Goal: Information Seeking & Learning: Learn about a topic

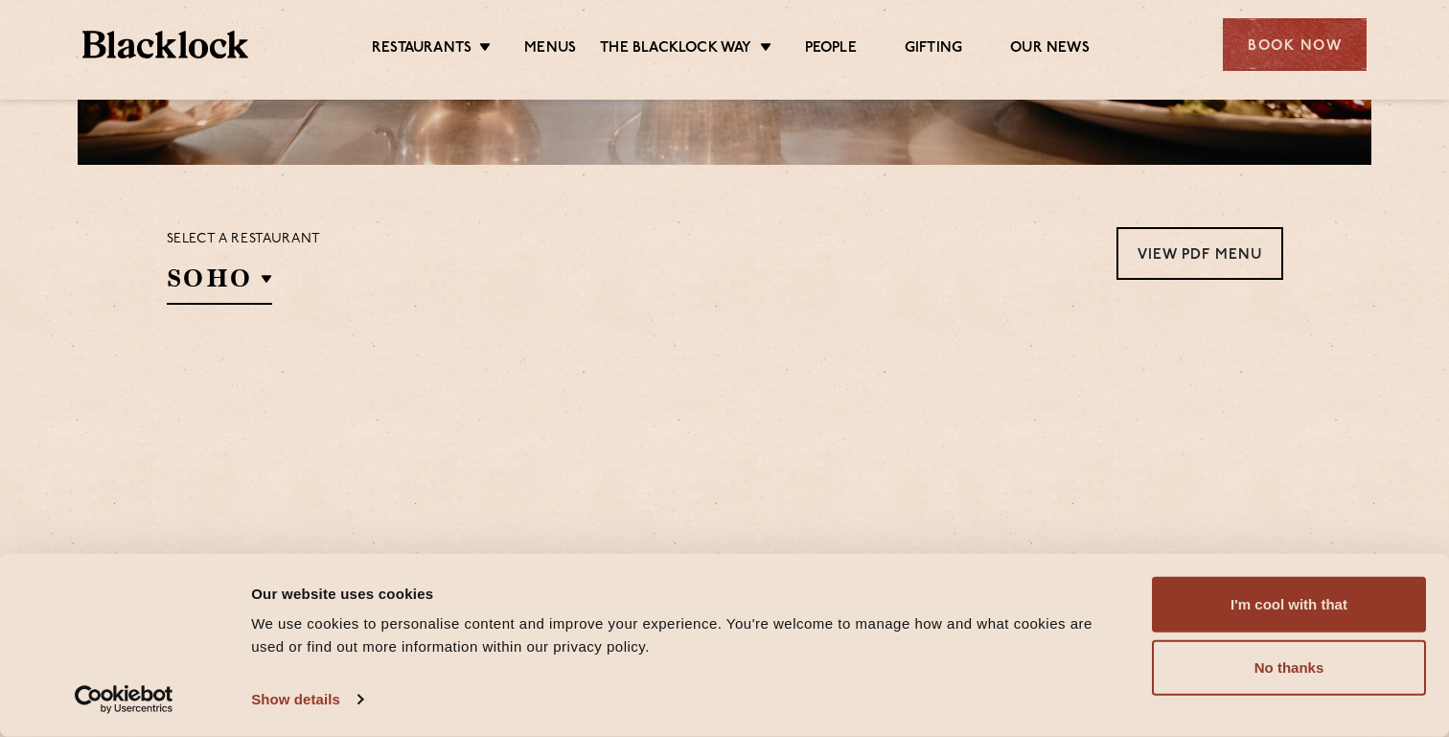
scroll to position [577, 0]
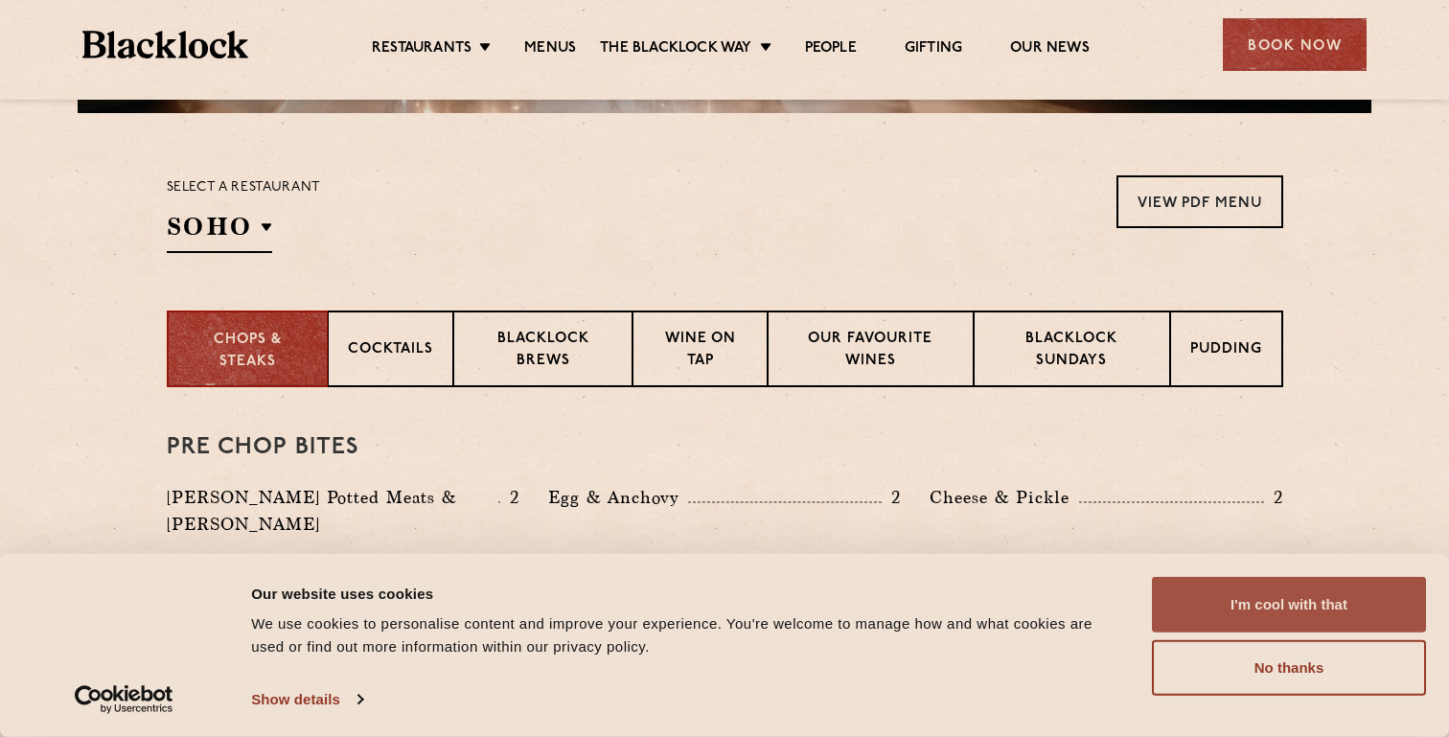
click at [1282, 594] on button "I'm cool with that" at bounding box center [1289, 605] width 274 height 56
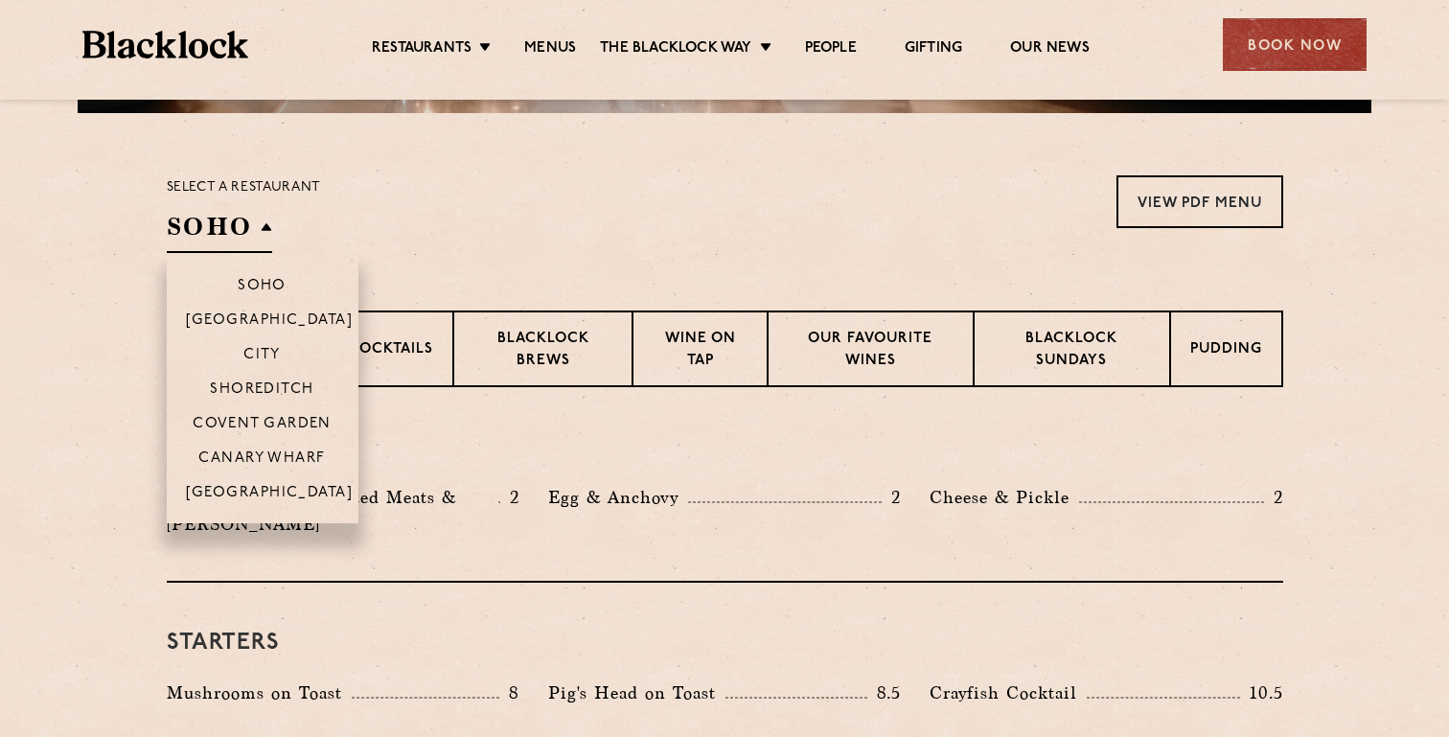
click at [218, 236] on h2 "SOHO" at bounding box center [219, 231] width 105 height 43
click at [263, 398] on p "Shoreditch" at bounding box center [262, 390] width 104 height 19
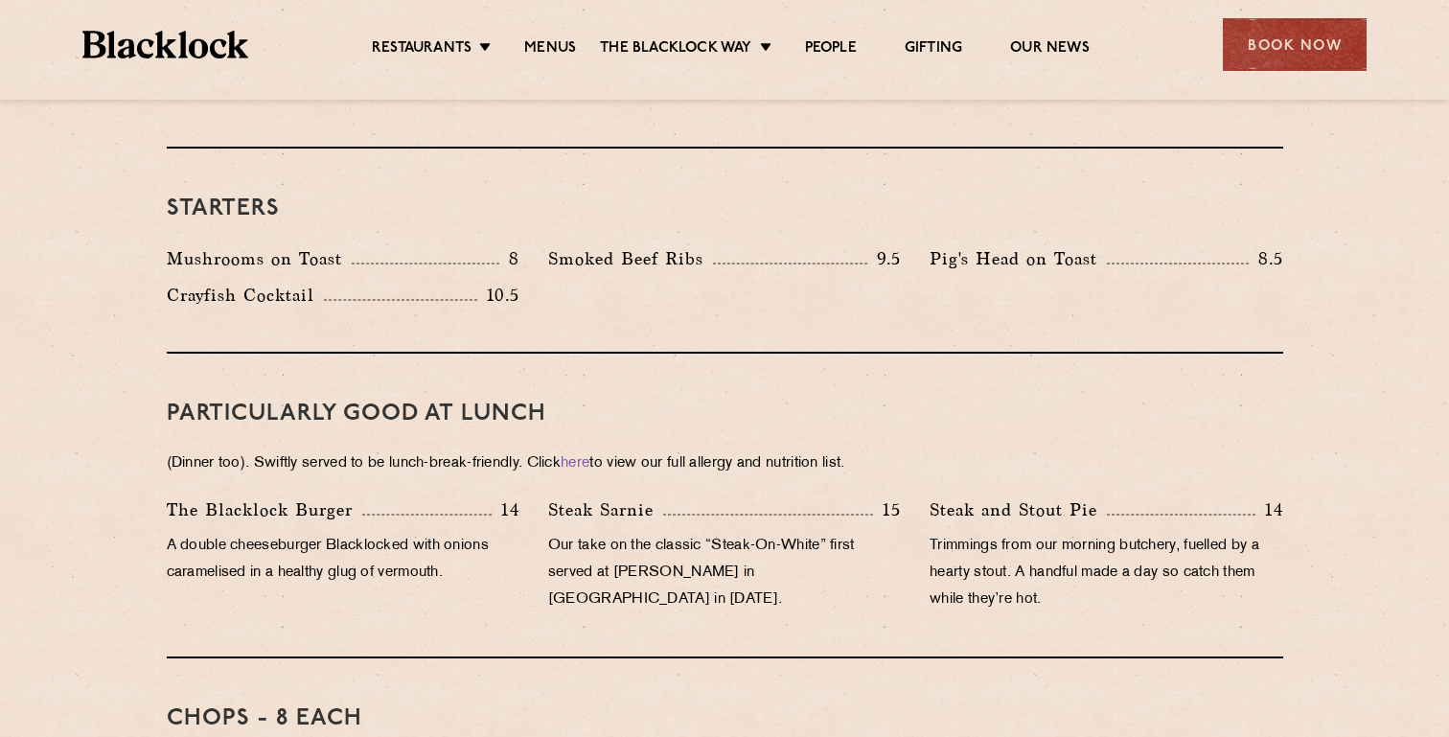
scroll to position [1019, 0]
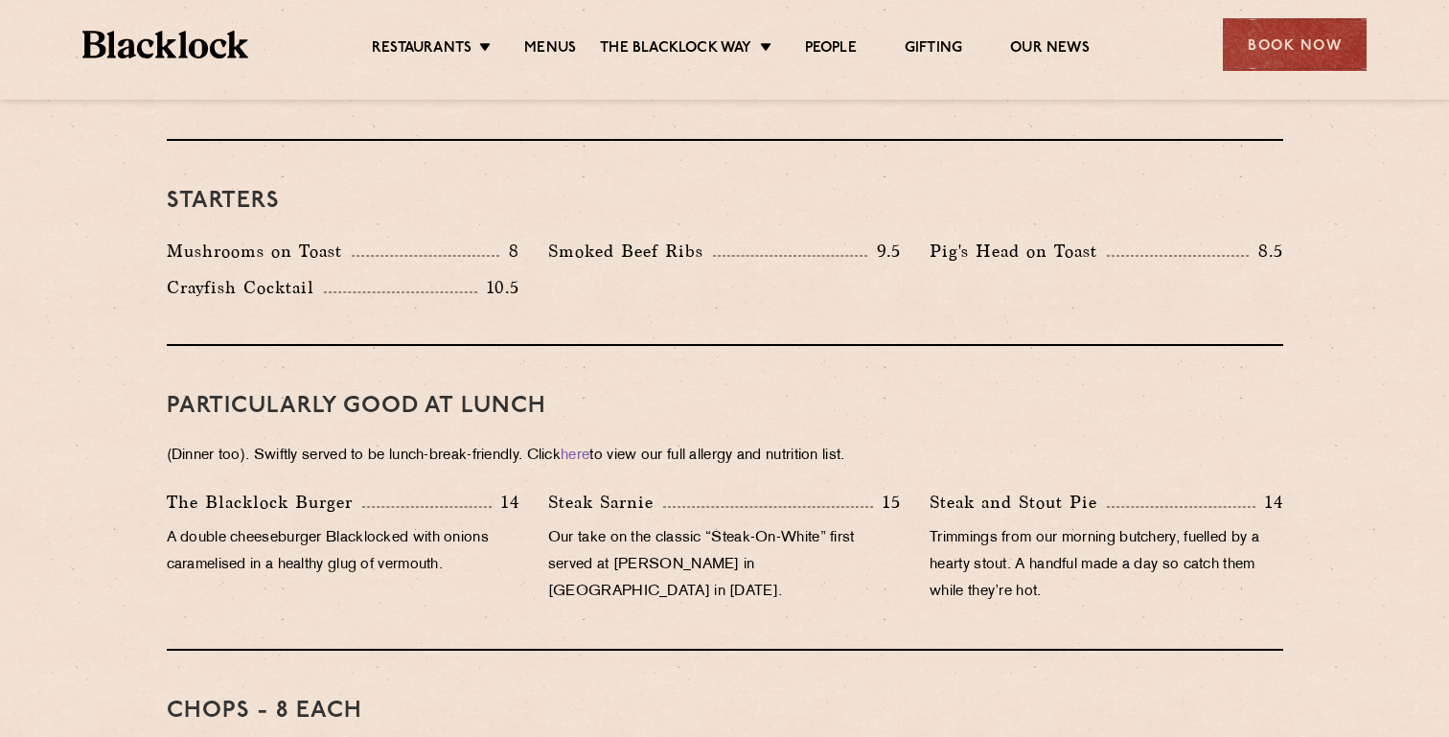
click at [630, 402] on div "PARTICULARLY GOOD AT LUNCH (Dinner too). Swiftly served to be lunch-break-frien…" at bounding box center [725, 498] width 1116 height 305
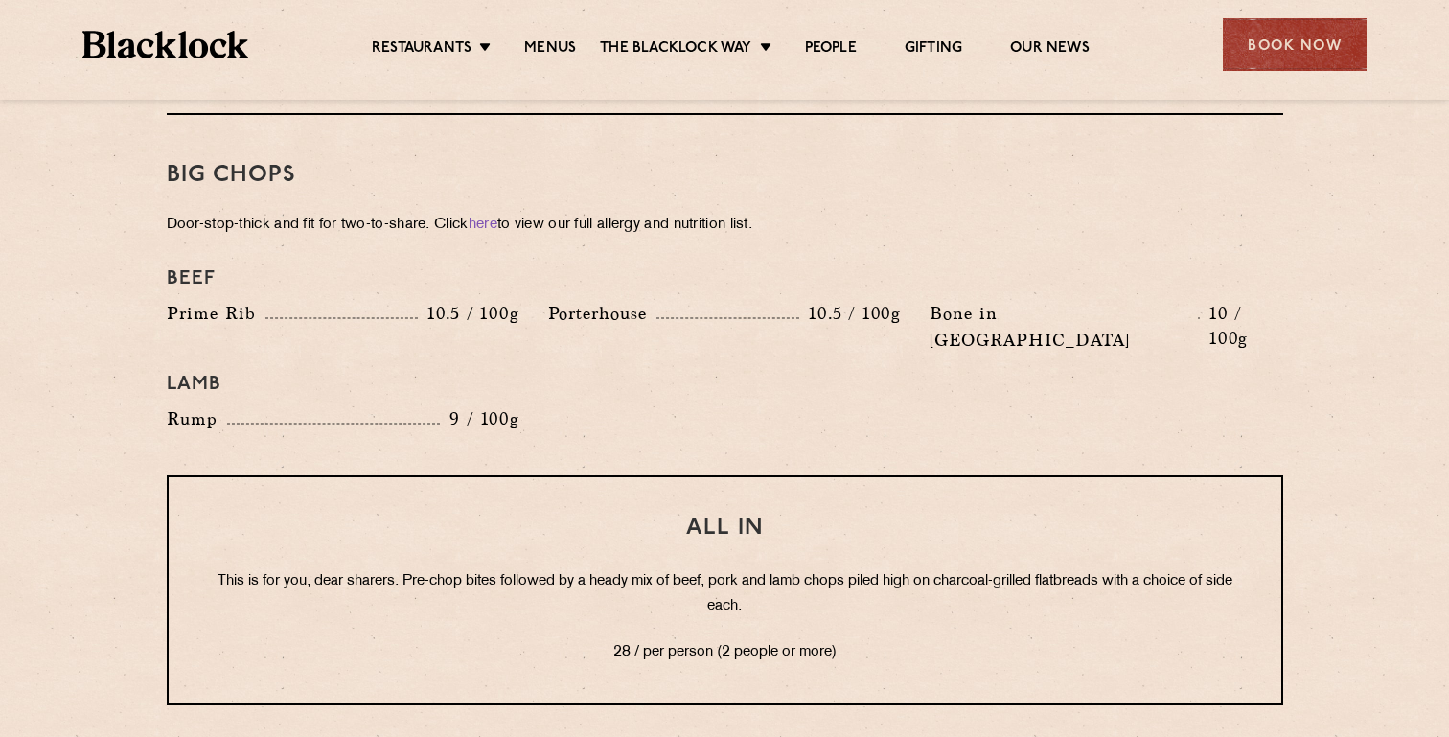
scroll to position [2177, 0]
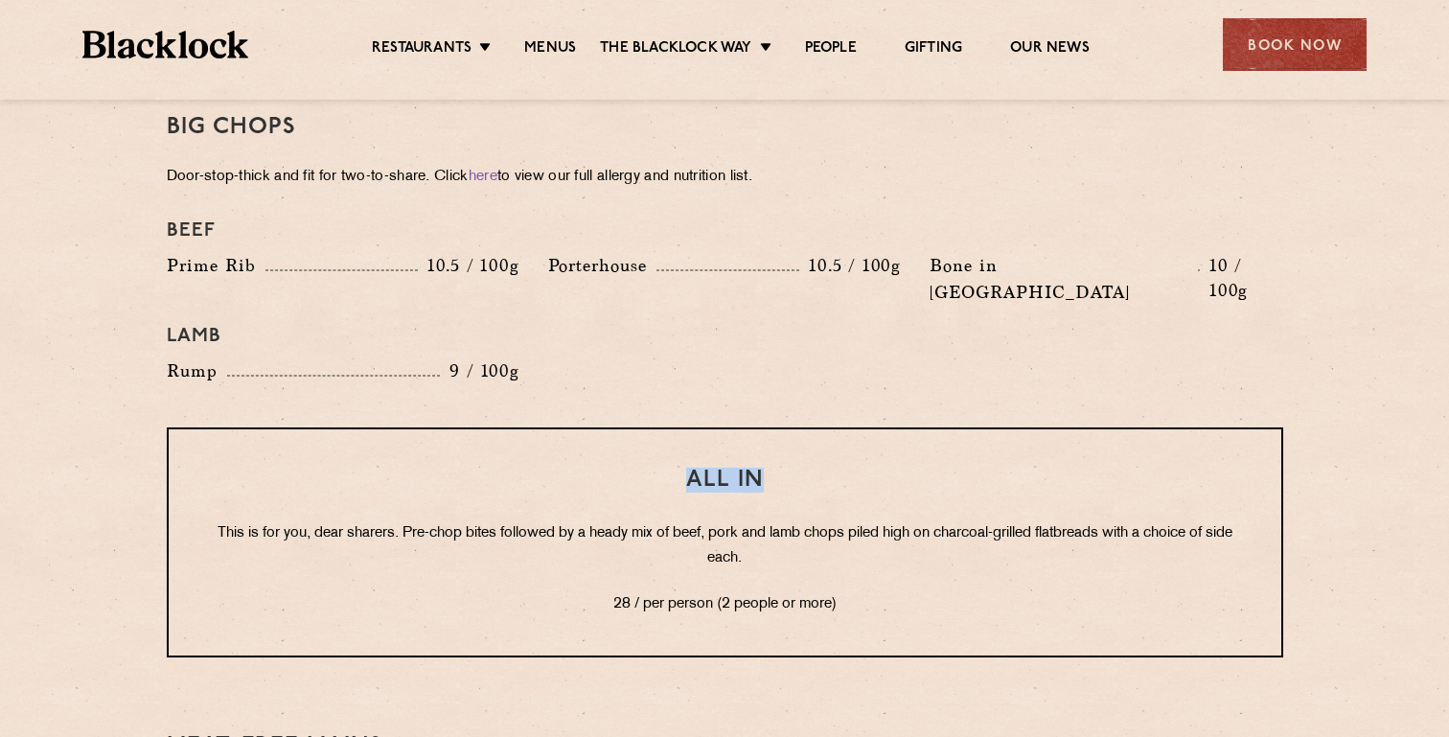
drag, startPoint x: 690, startPoint y: 421, endPoint x: 770, endPoint y: 425, distance: 80.6
click at [770, 468] on h3 "All In" at bounding box center [725, 480] width 1036 height 25
copy h3 "All In"
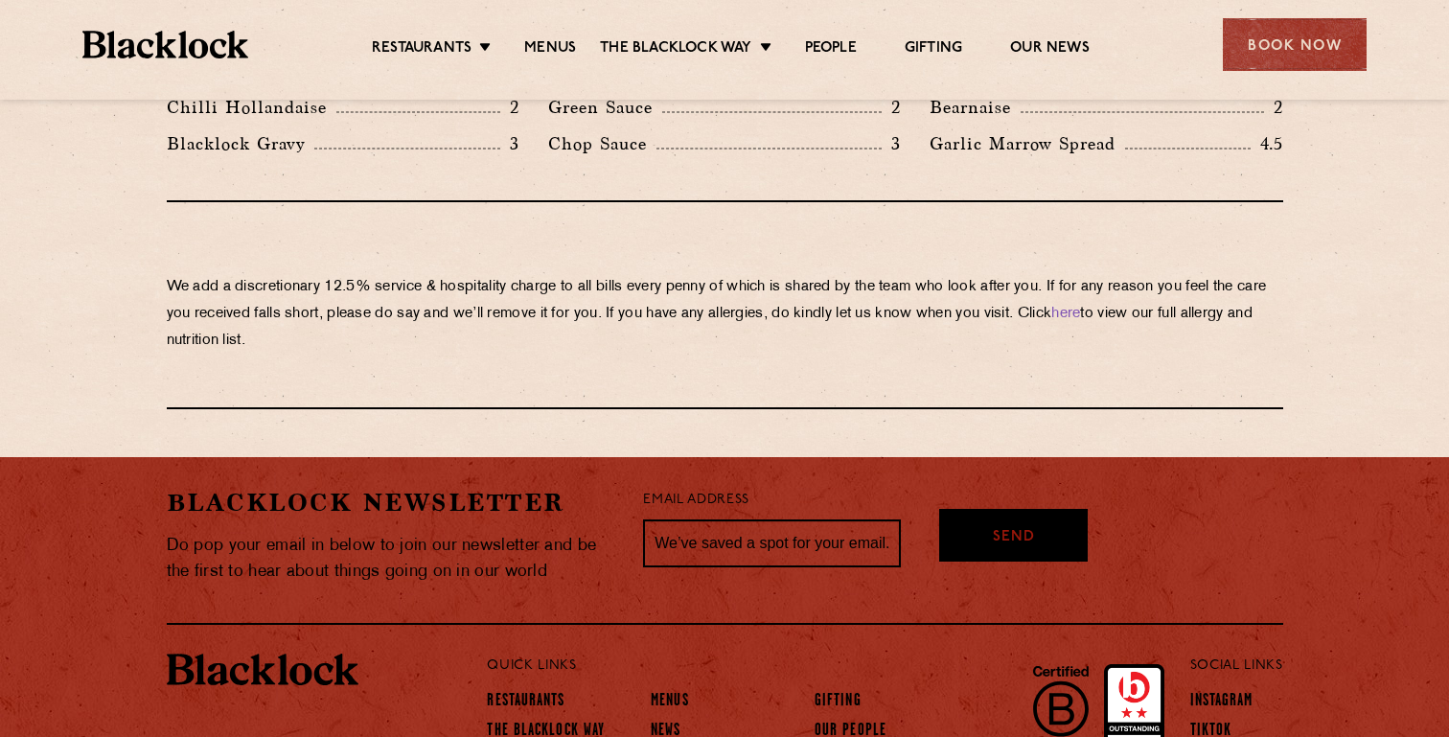
scroll to position [3354, 0]
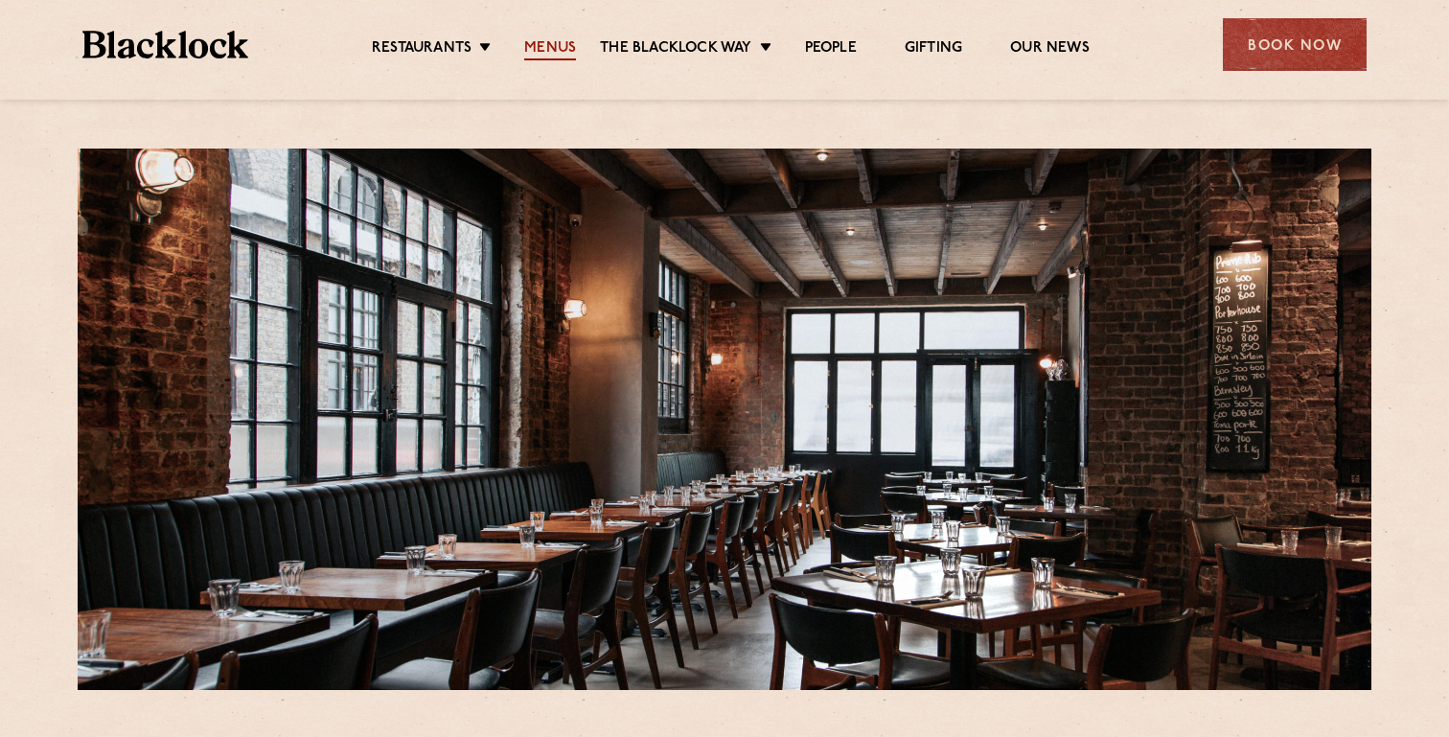
click at [570, 53] on link "Menus" at bounding box center [550, 49] width 52 height 21
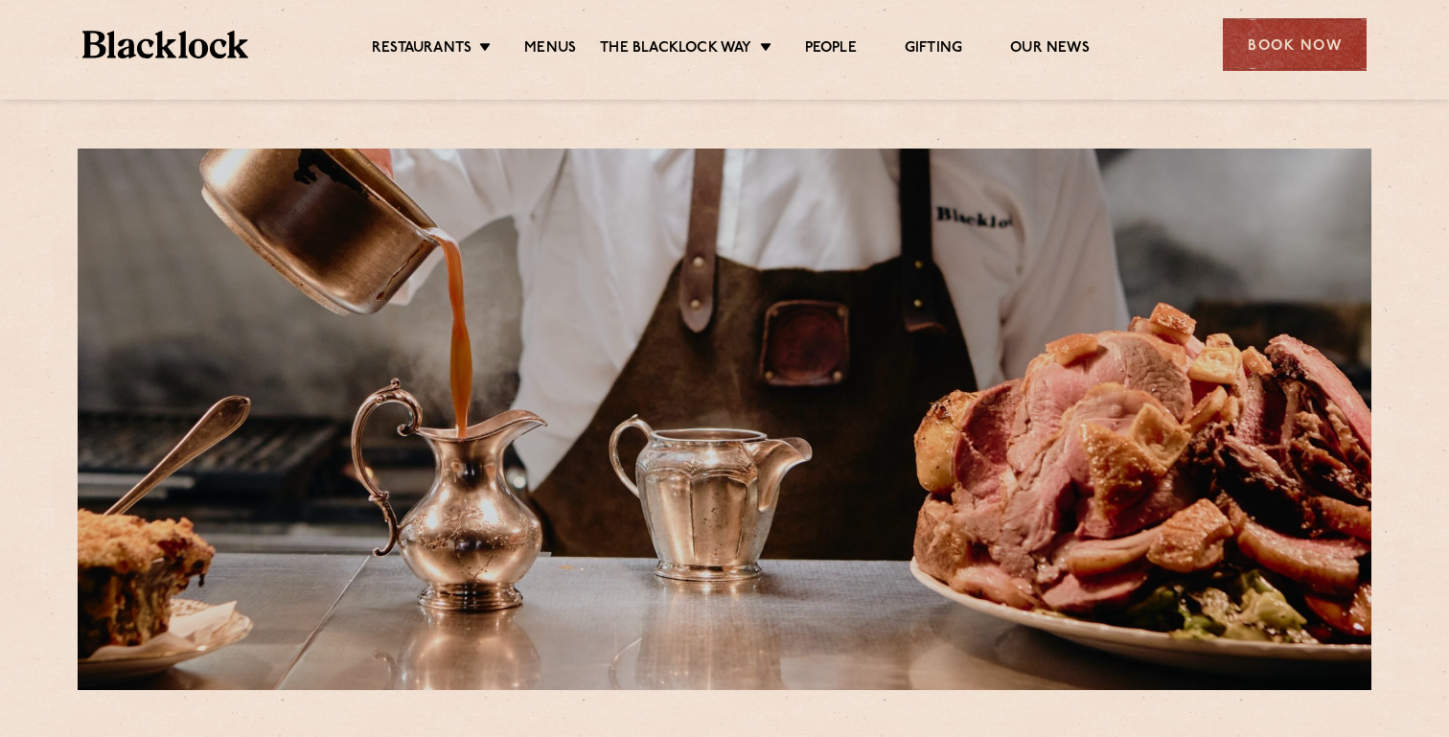
scroll to position [391, 0]
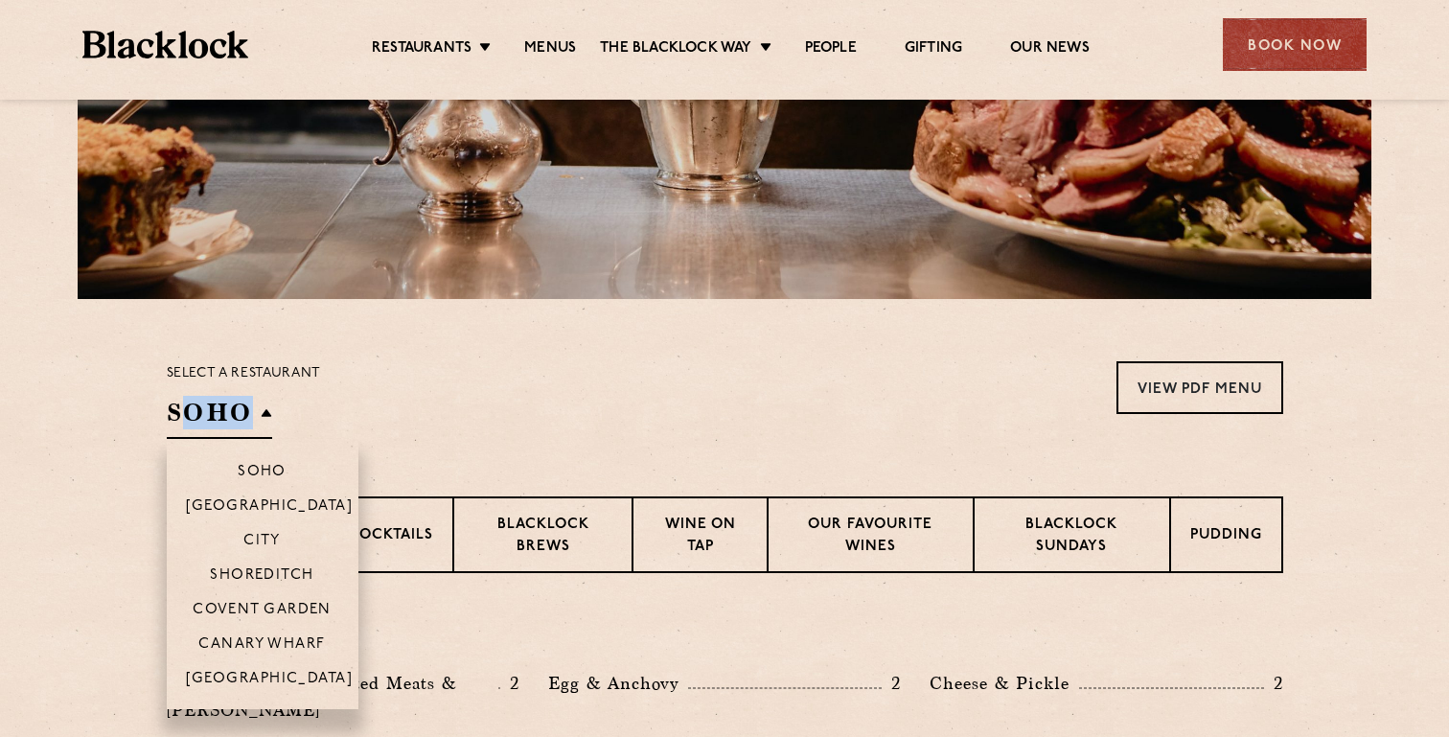
click at [267, 418] on h2 "SOHO" at bounding box center [219, 417] width 105 height 43
click at [263, 573] on p "Shoreditch" at bounding box center [262, 576] width 104 height 19
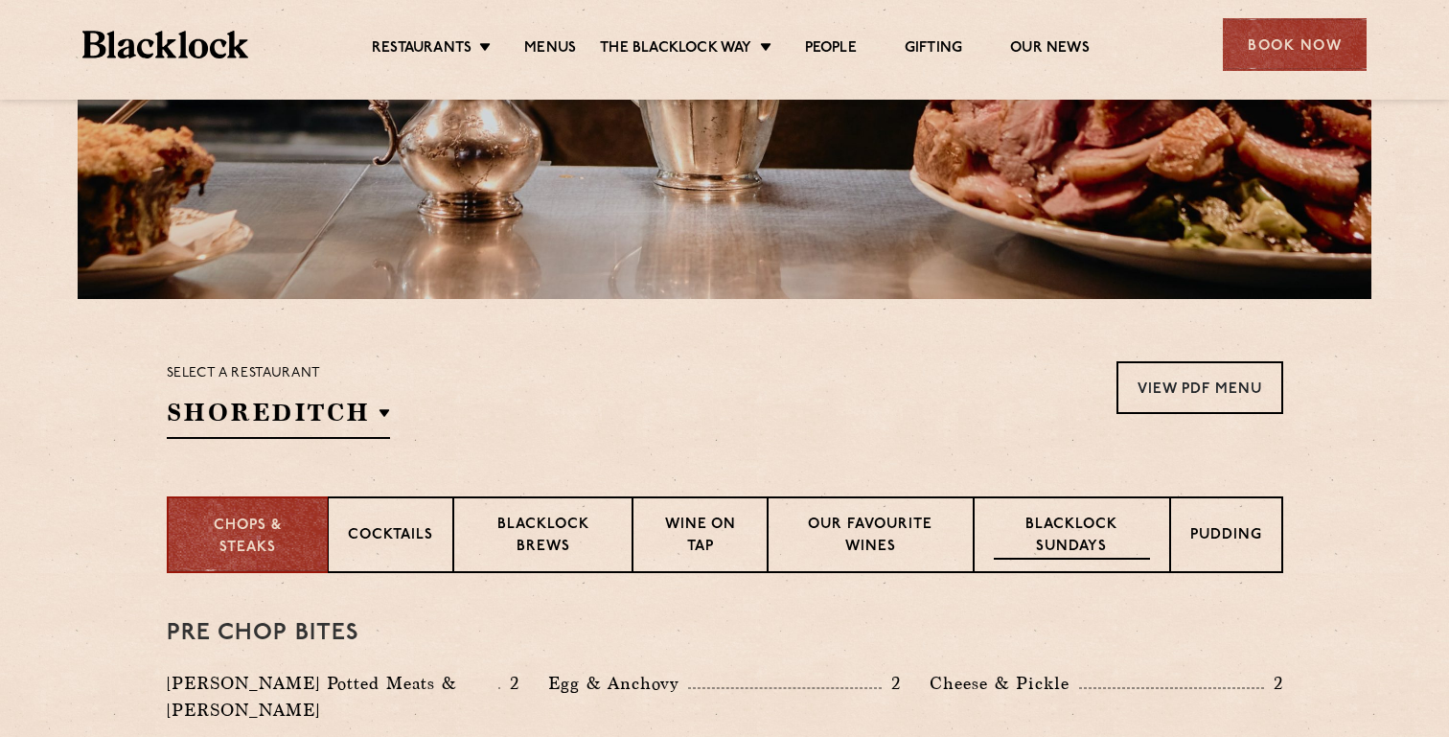
click at [1126, 555] on p "Blacklock Sundays" at bounding box center [1071, 537] width 155 height 45
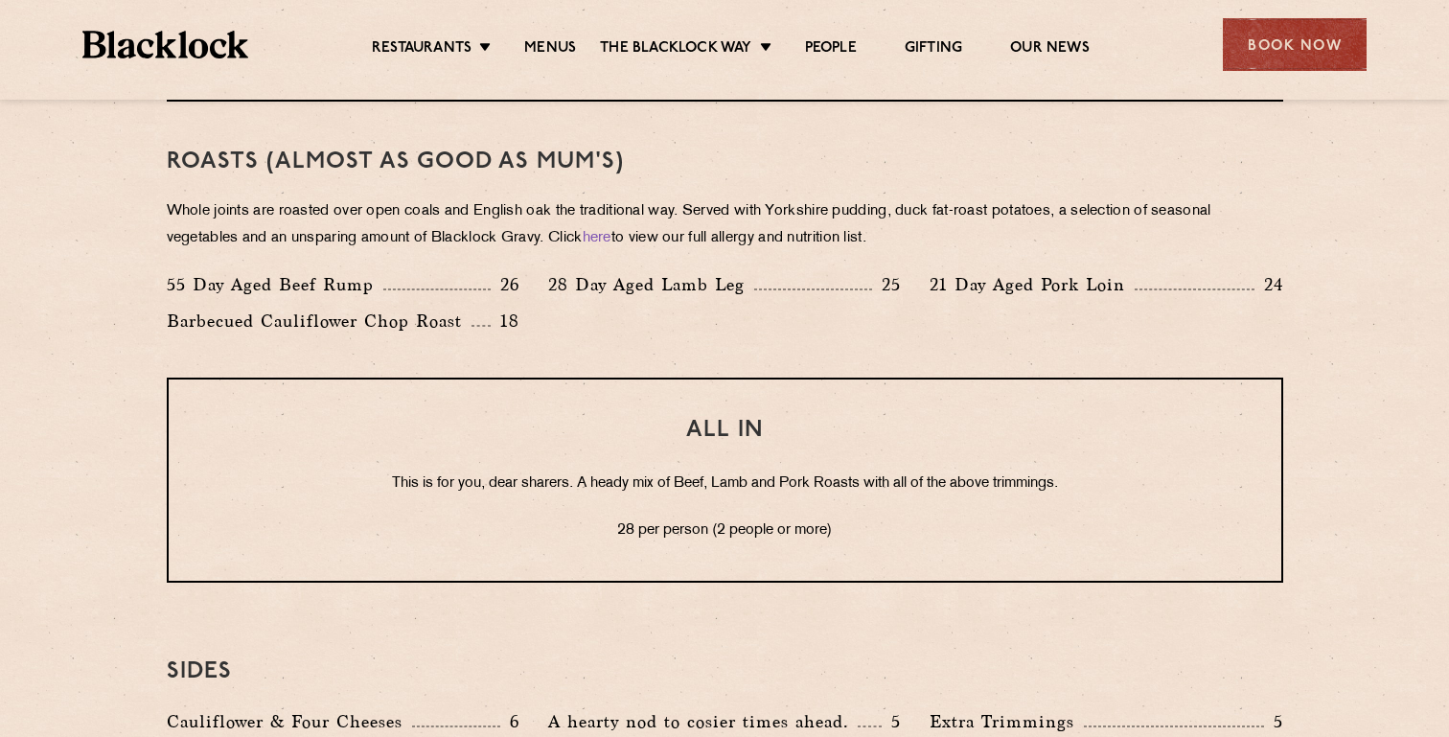
scroll to position [1453, 0]
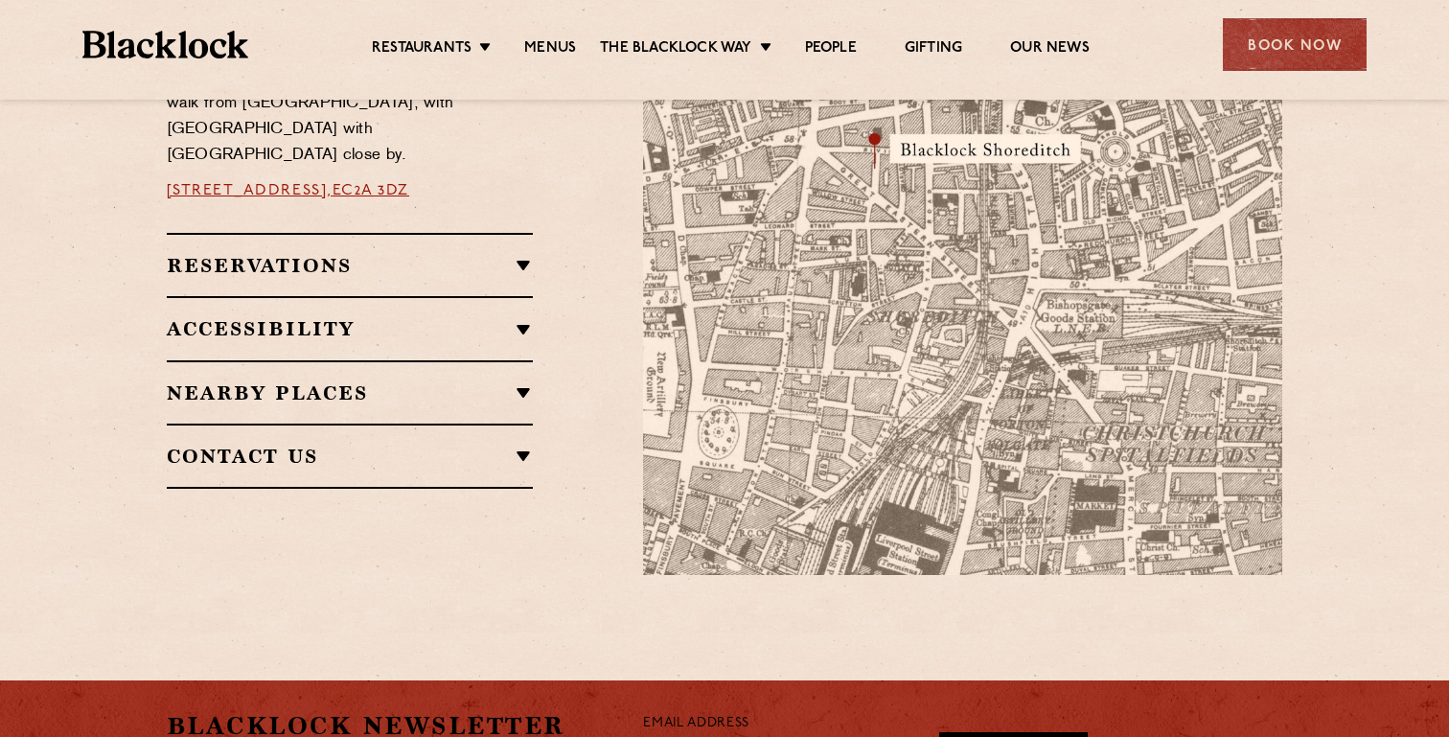
scroll to position [1151, 0]
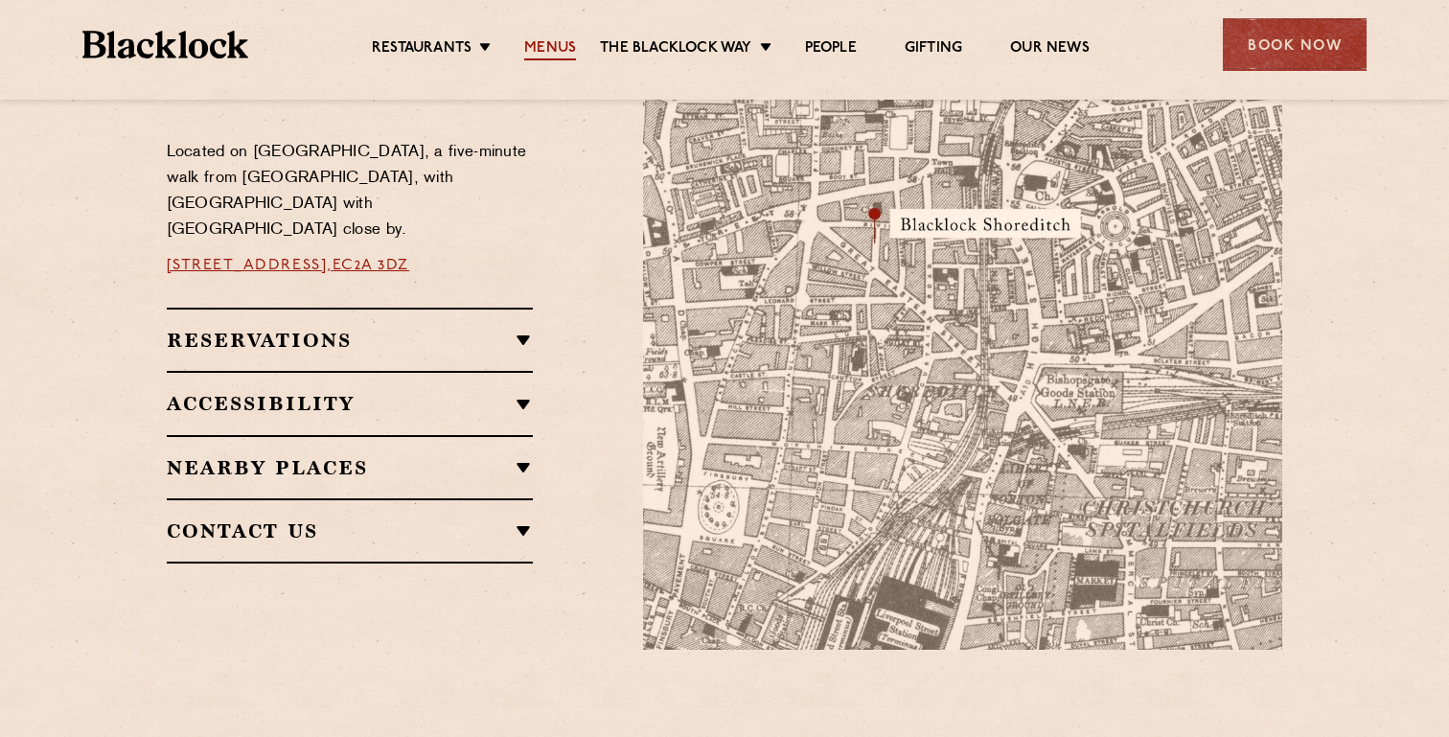
click at [531, 57] on link "Menus" at bounding box center [550, 49] width 52 height 21
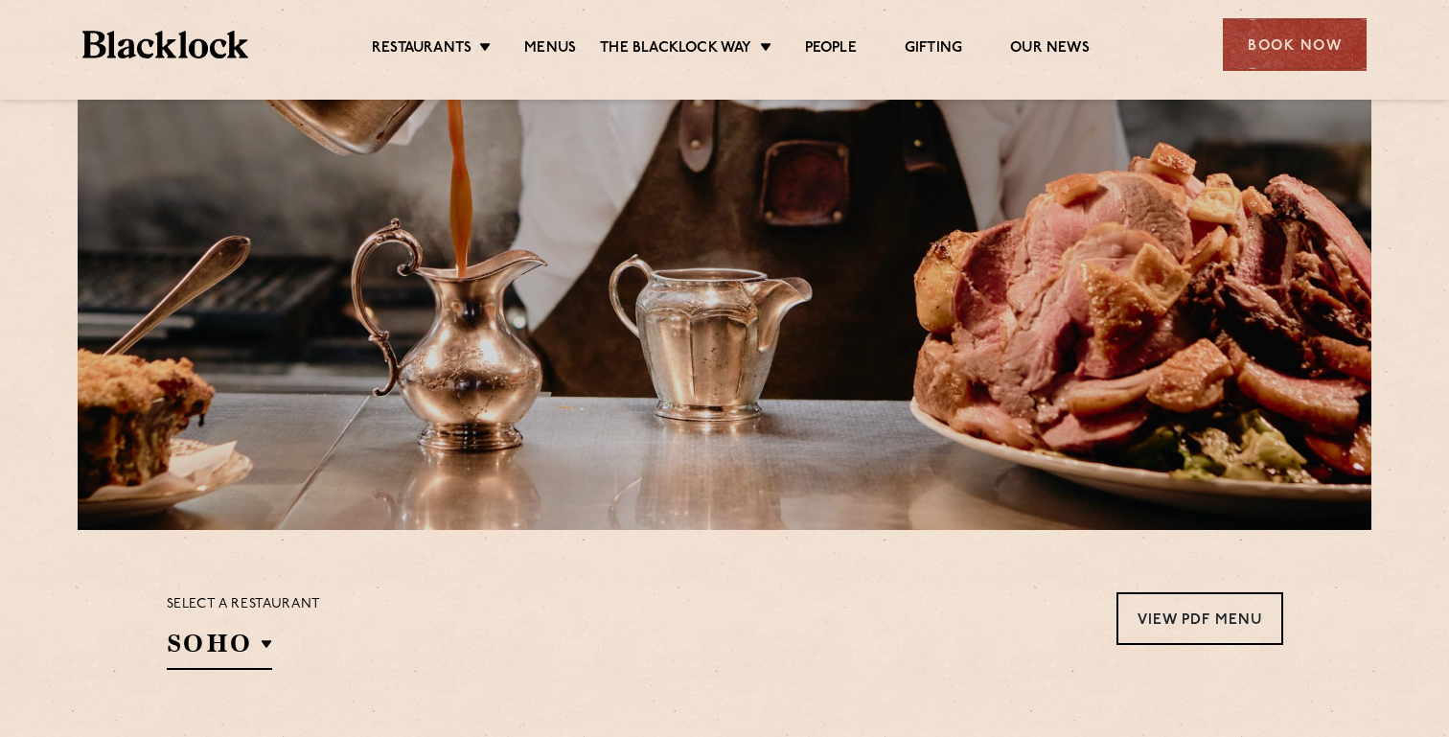
scroll to position [328, 0]
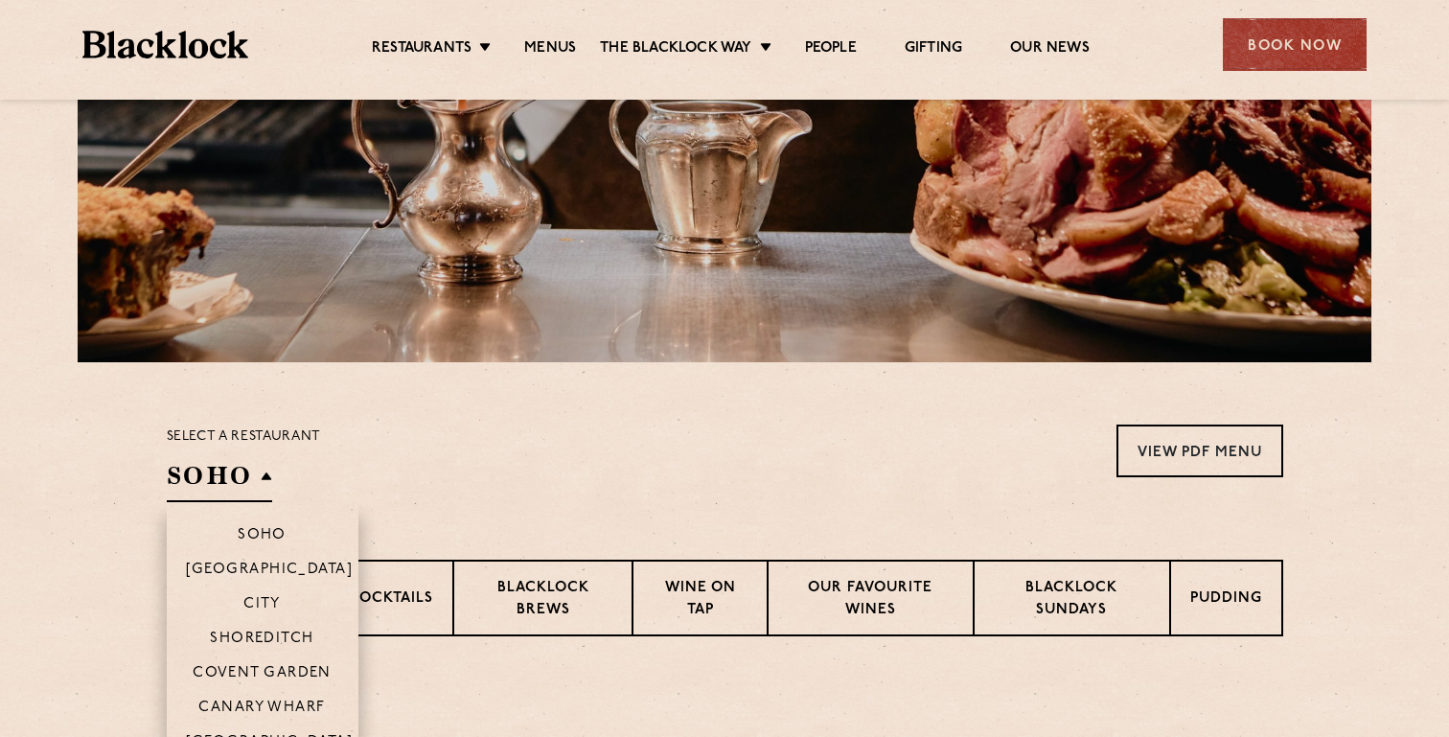
click at [196, 478] on h2 "SOHO" at bounding box center [219, 480] width 105 height 43
click at [235, 636] on p "Shoreditch" at bounding box center [262, 639] width 104 height 19
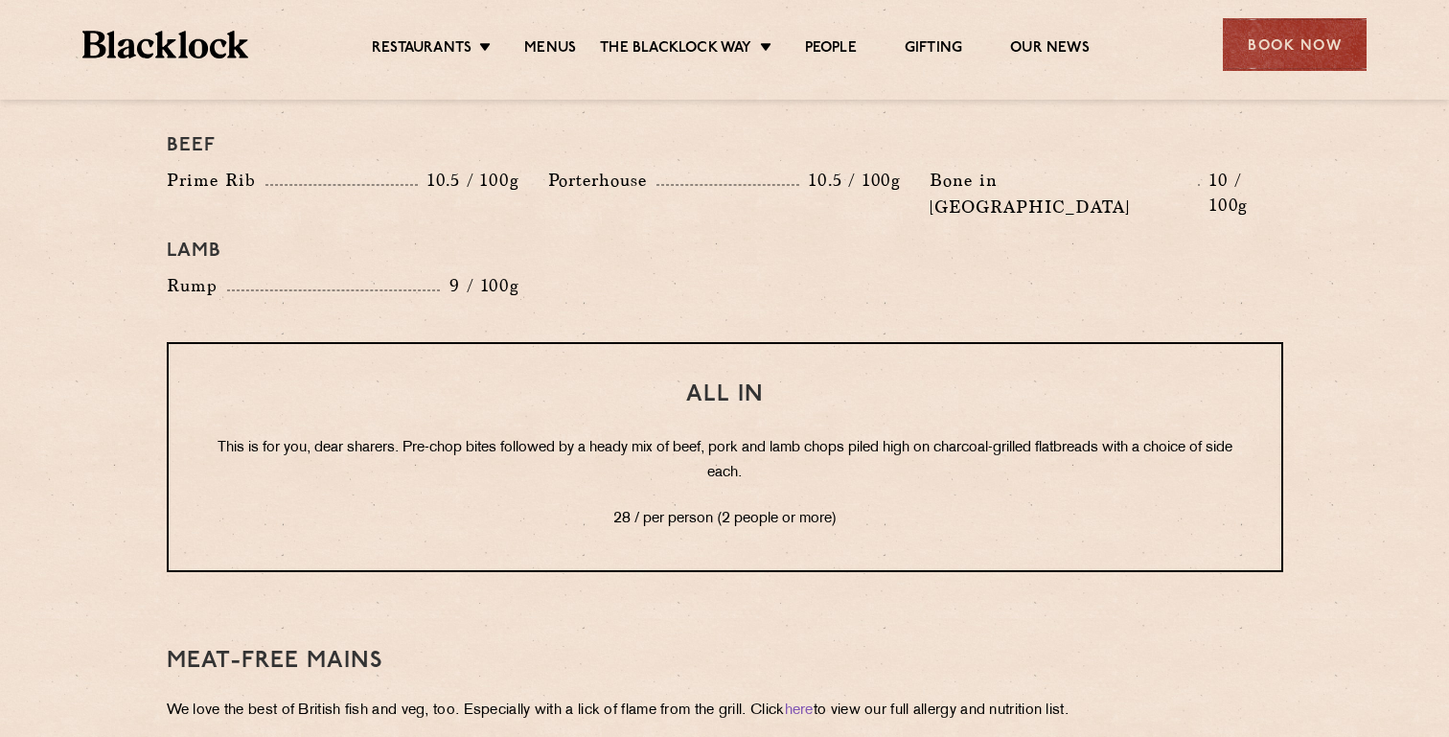
scroll to position [2265, 0]
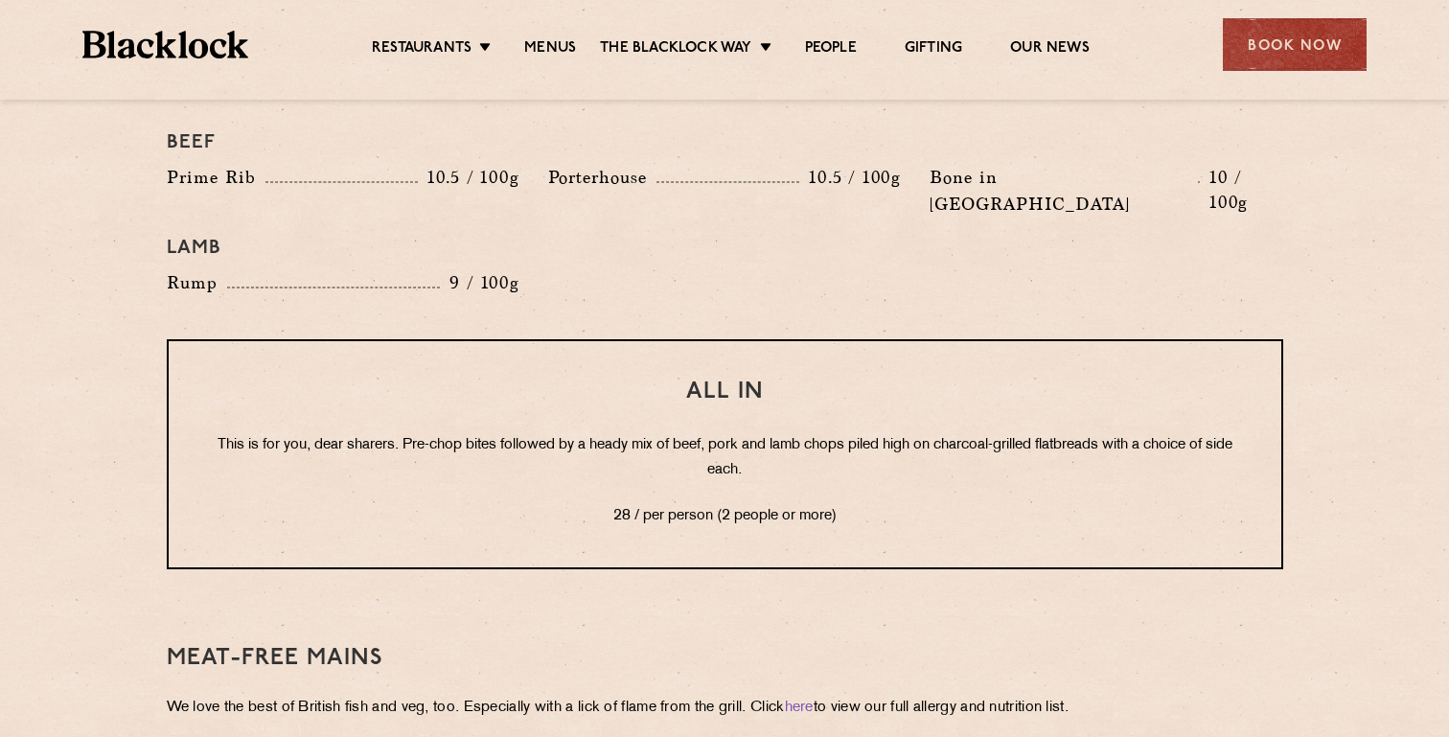
click at [548, 433] on p "This is for you, dear sharers. Pre-chop bites followed by a heady mix of beef, …" at bounding box center [725, 458] width 1036 height 50
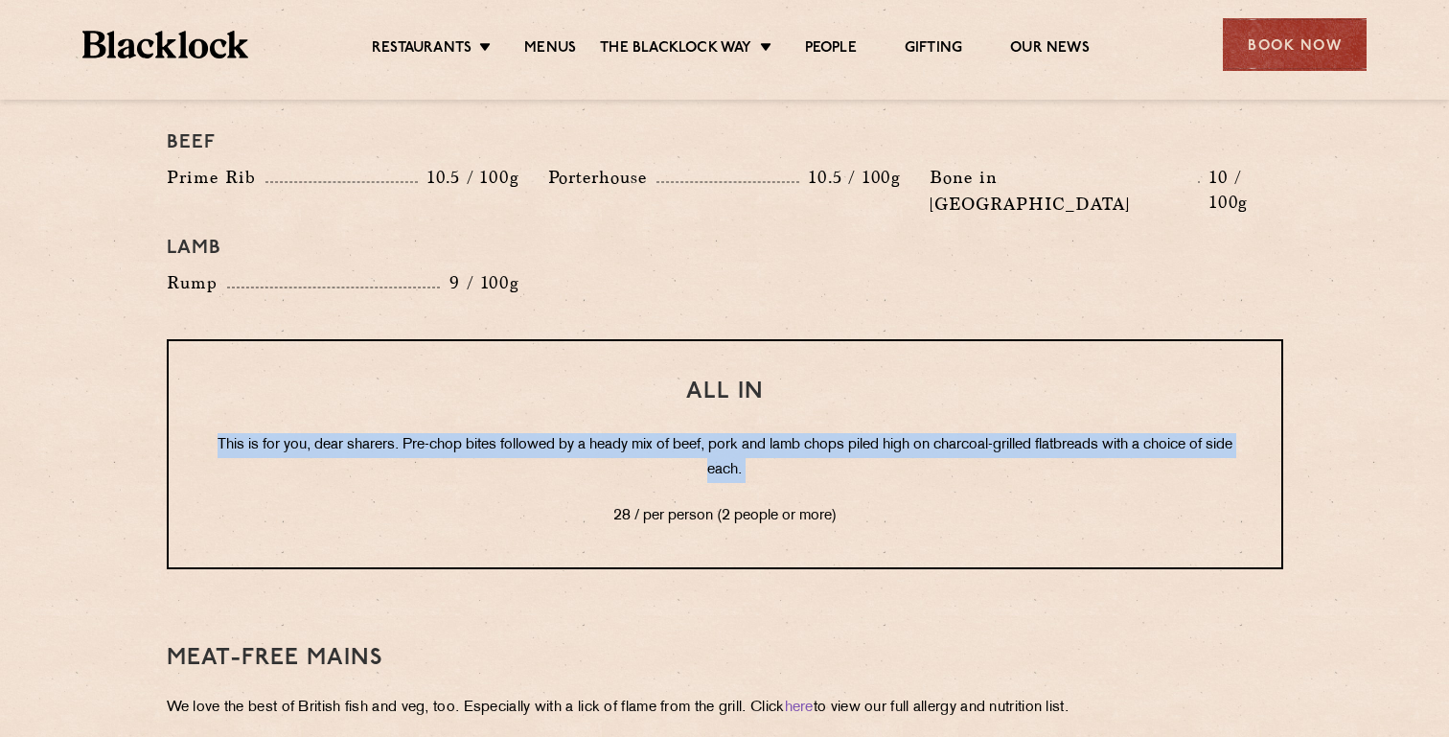
click at [548, 433] on p "This is for you, dear sharers. Pre-chop bites followed by a heady mix of beef, …" at bounding box center [725, 458] width 1036 height 50
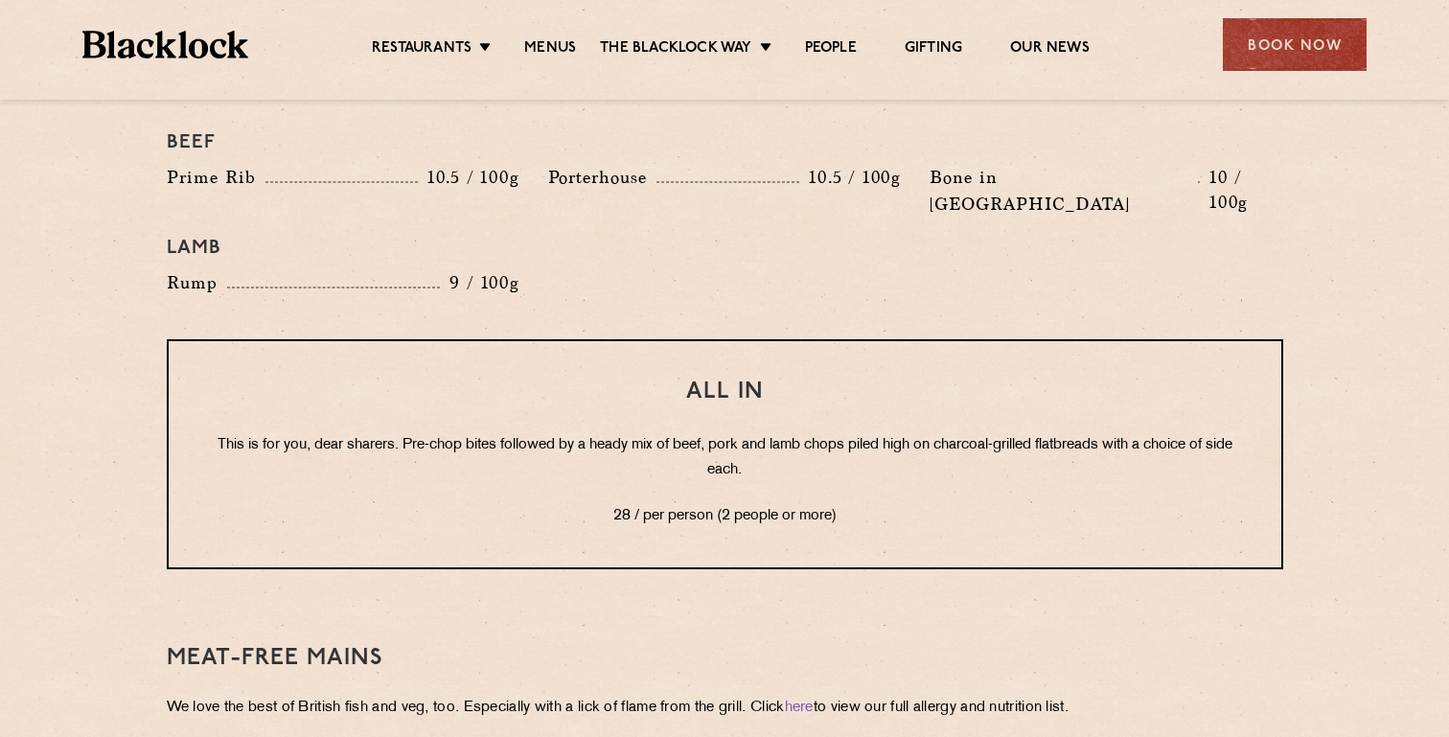
click at [548, 433] on p "This is for you, dear sharers. Pre-chop bites followed by a heady mix of beef, …" at bounding box center [725, 458] width 1036 height 50
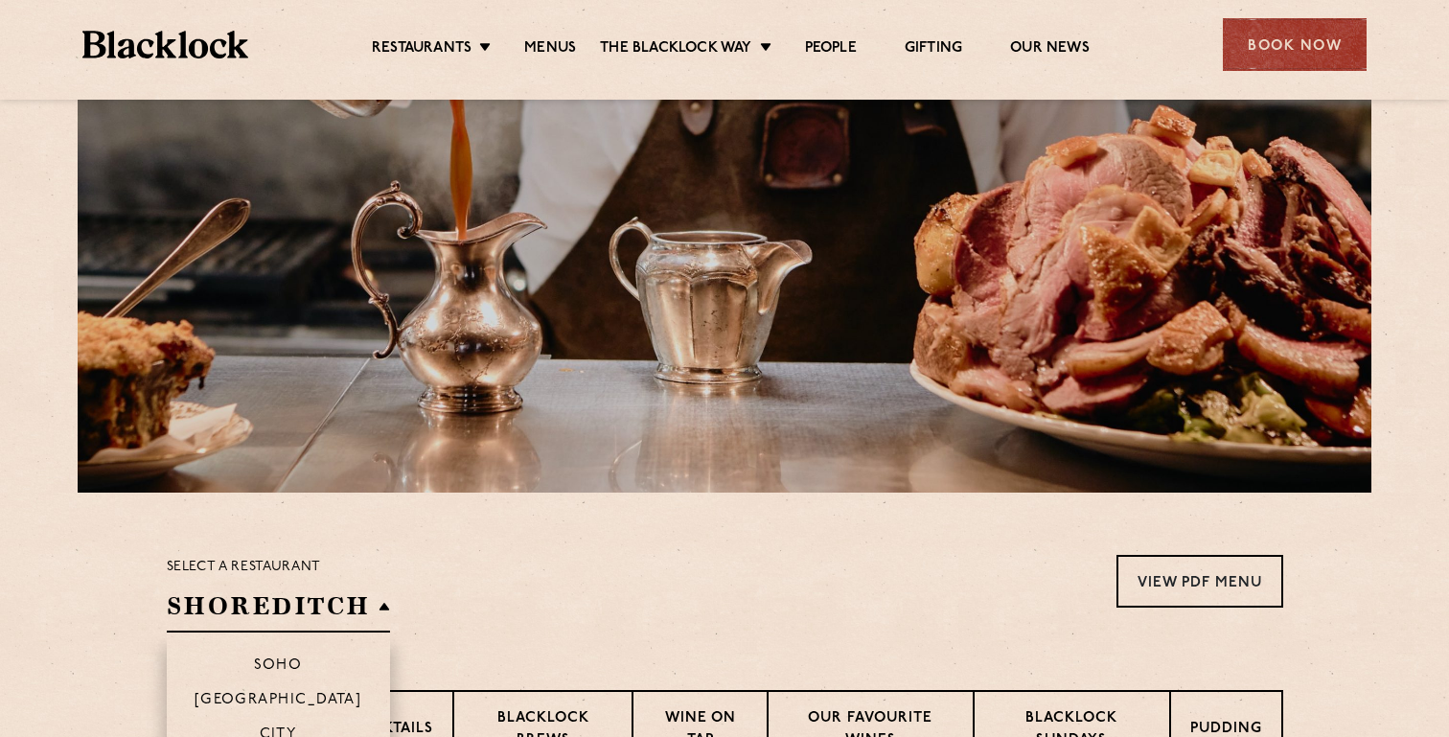
scroll to position [281, 0]
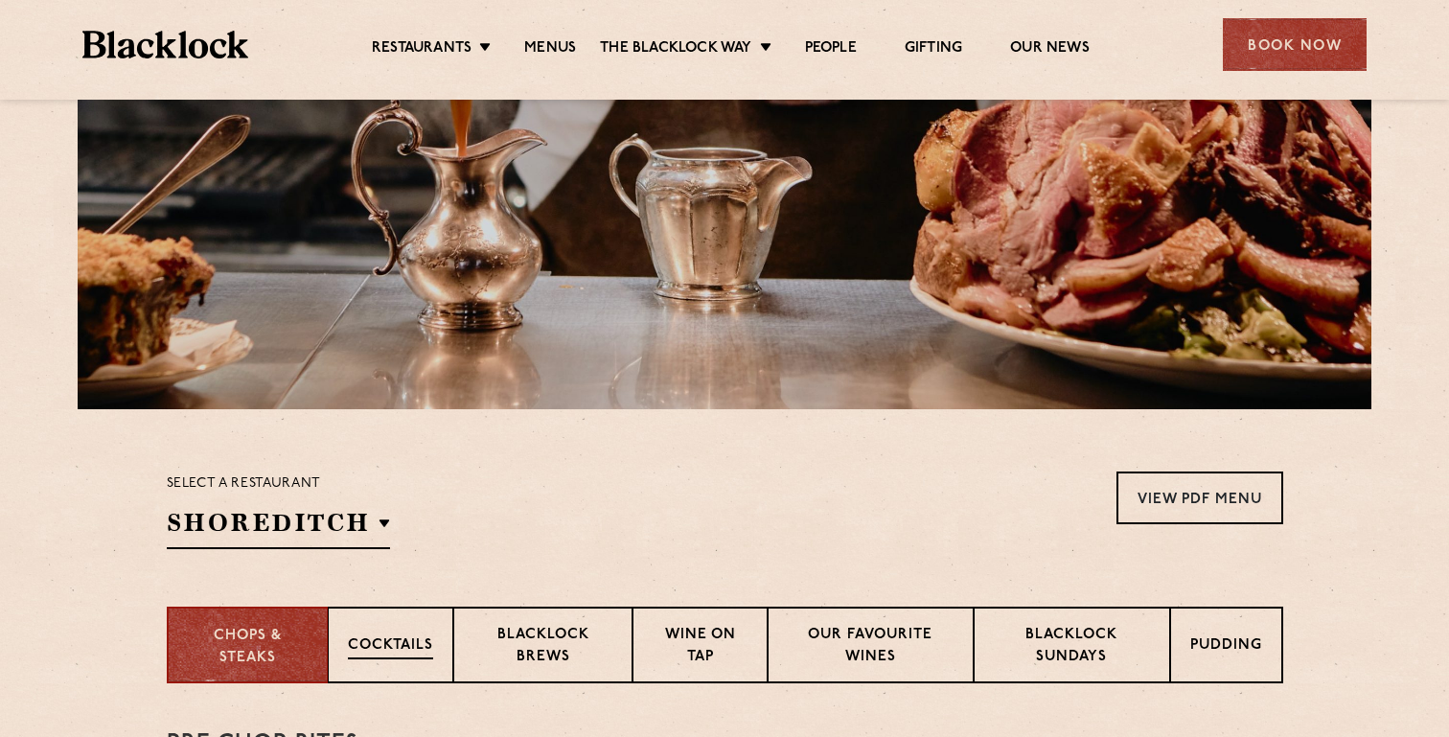
click at [415, 640] on p "Cocktails" at bounding box center [390, 647] width 85 height 24
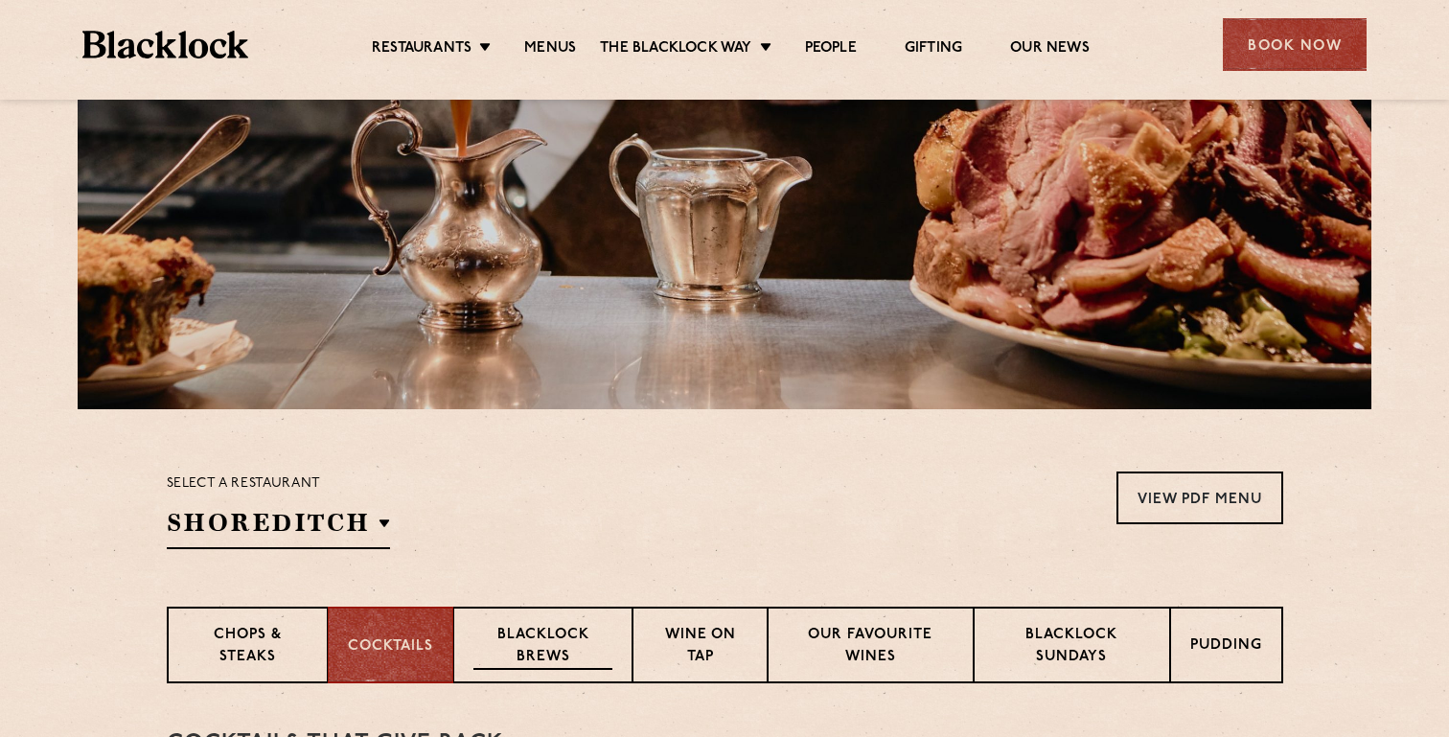
click at [544, 651] on p "Blacklock Brews" at bounding box center [543, 647] width 140 height 45
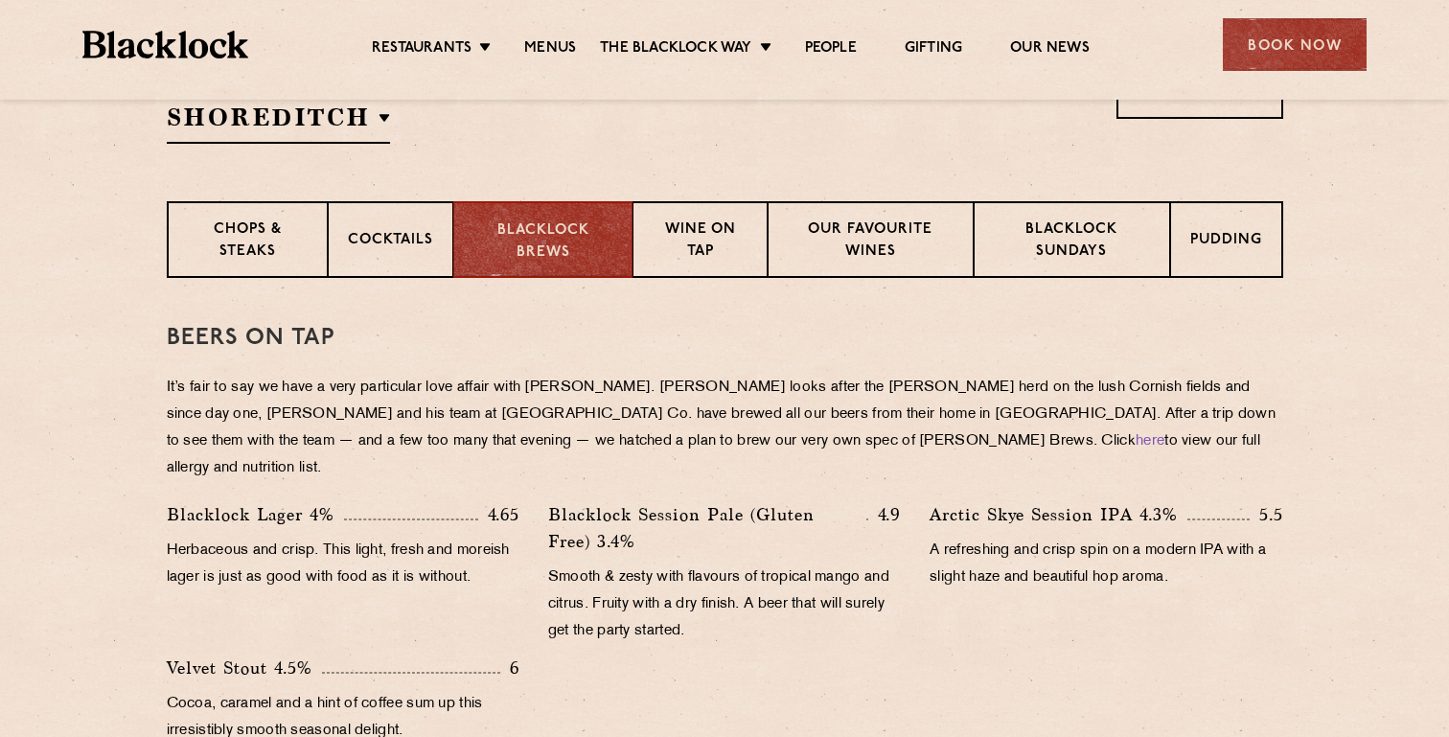
scroll to position [694, 0]
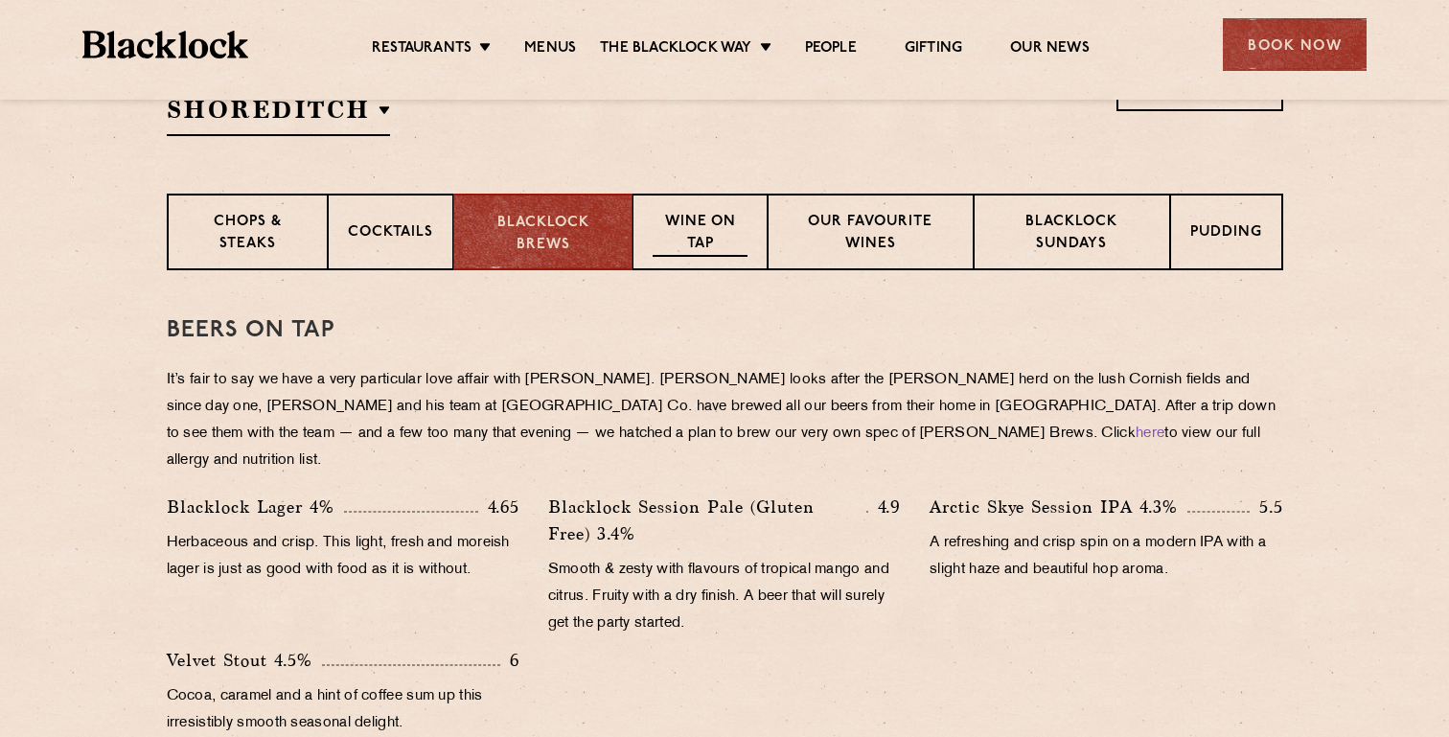
click at [707, 228] on p "Wine on Tap" at bounding box center [700, 234] width 94 height 45
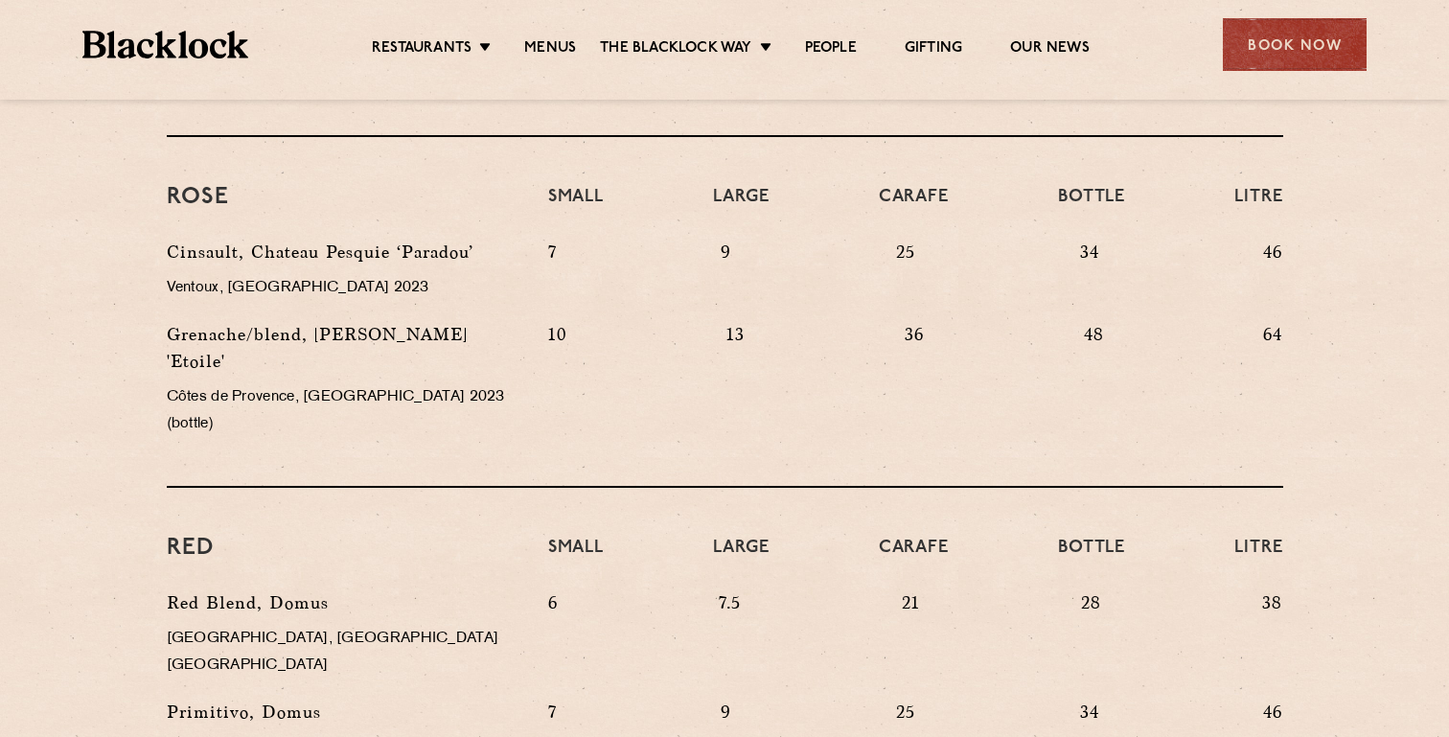
scroll to position [368, 0]
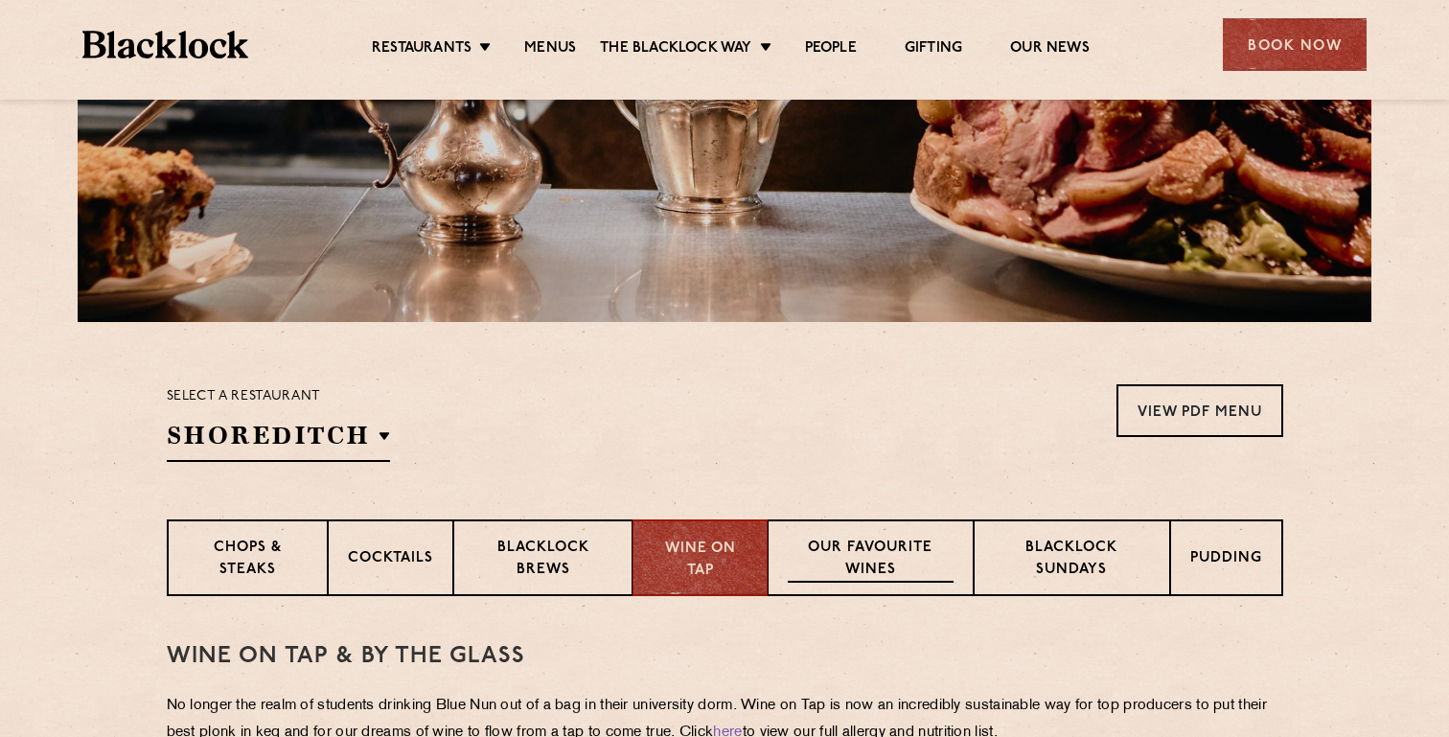
click at [814, 562] on p "Our favourite wines" at bounding box center [871, 560] width 166 height 45
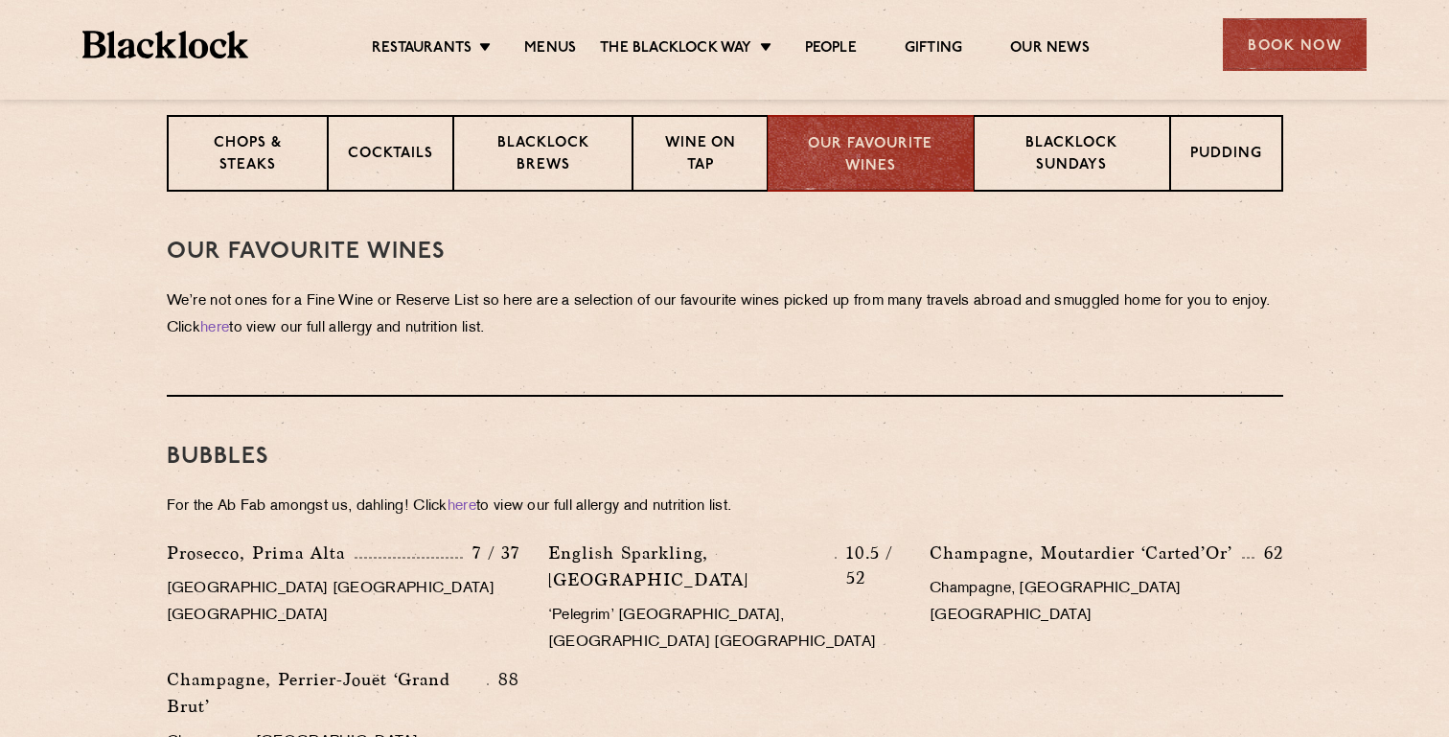
scroll to position [738, 0]
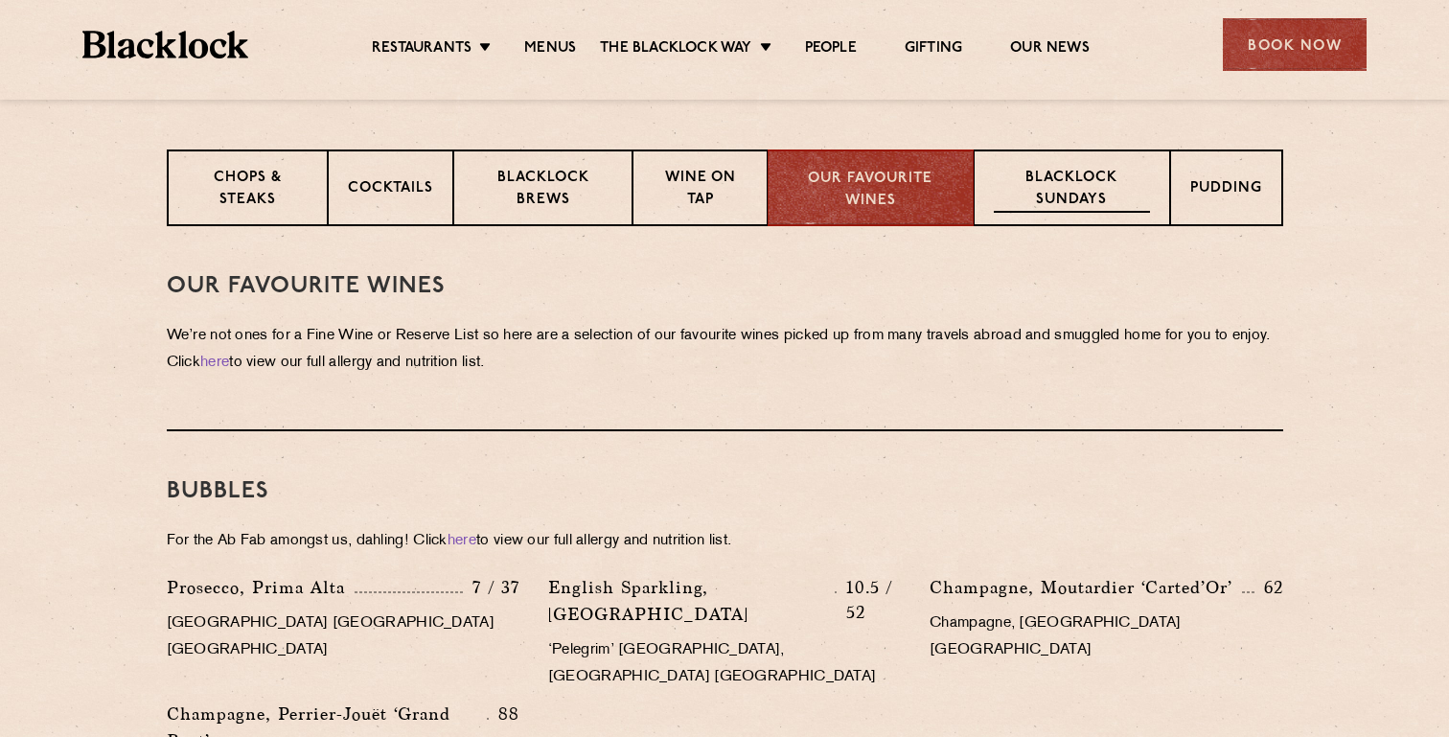
click at [1005, 181] on p "Blacklock Sundays" at bounding box center [1071, 190] width 155 height 45
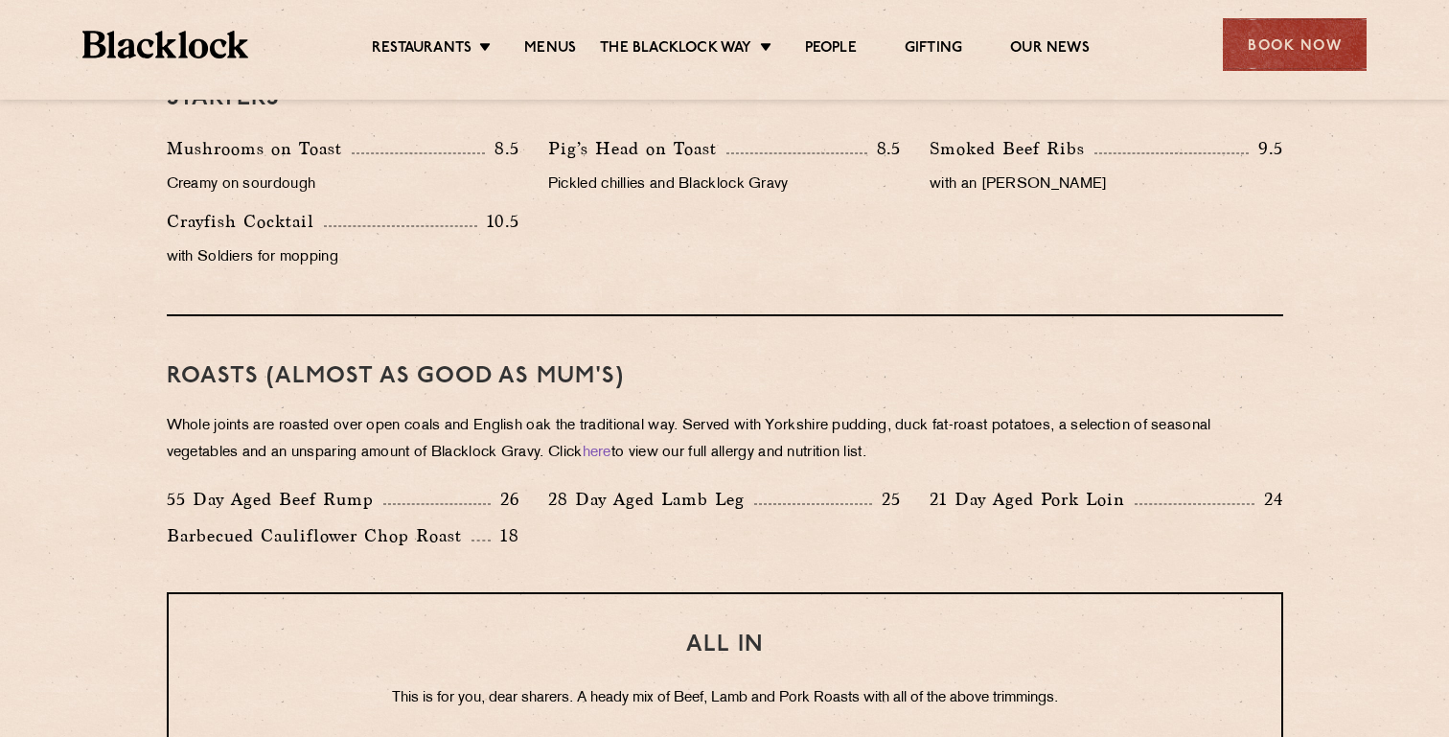
scroll to position [1245, 0]
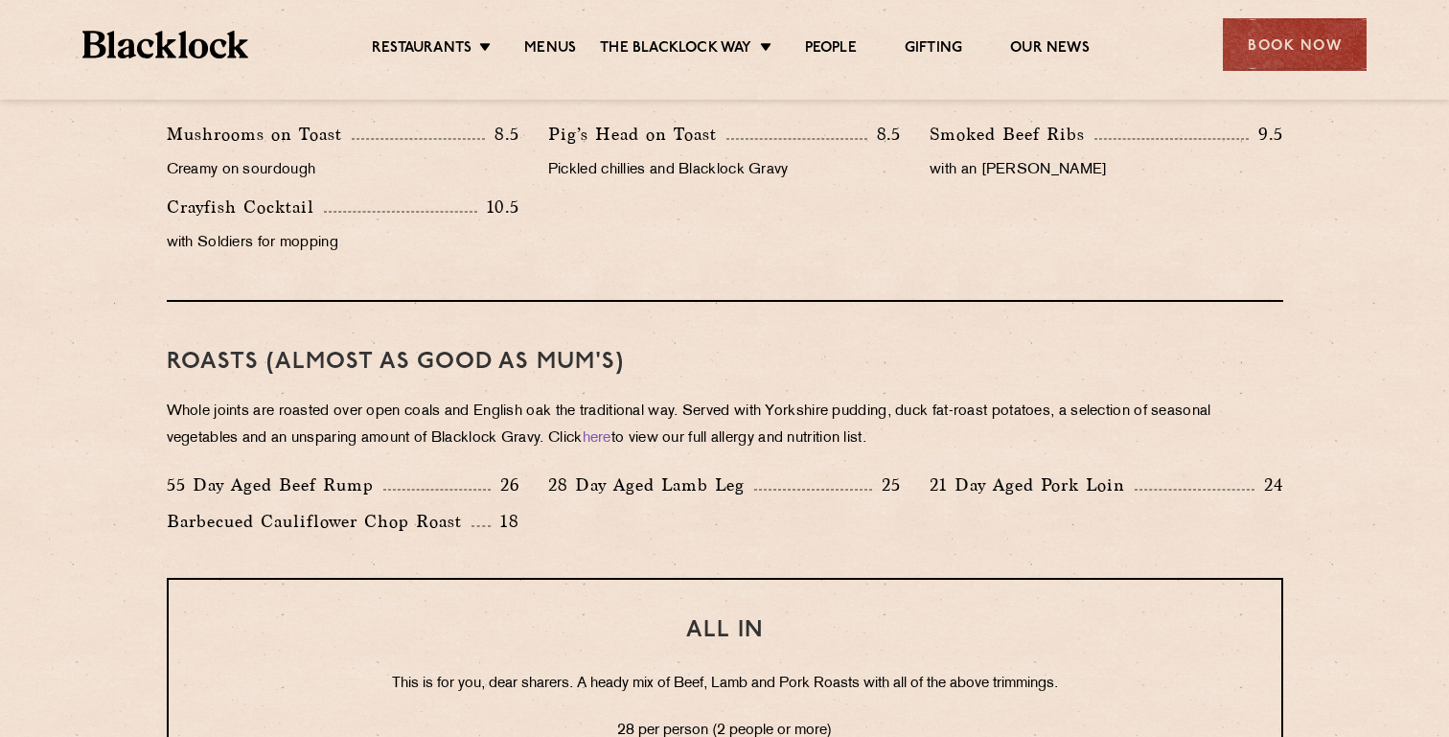
click at [979, 491] on p "21 Day Aged Pork Loin" at bounding box center [1031, 484] width 205 height 27
click at [863, 479] on div "28 Day Aged Lamb Leg 25" at bounding box center [724, 484] width 353 height 27
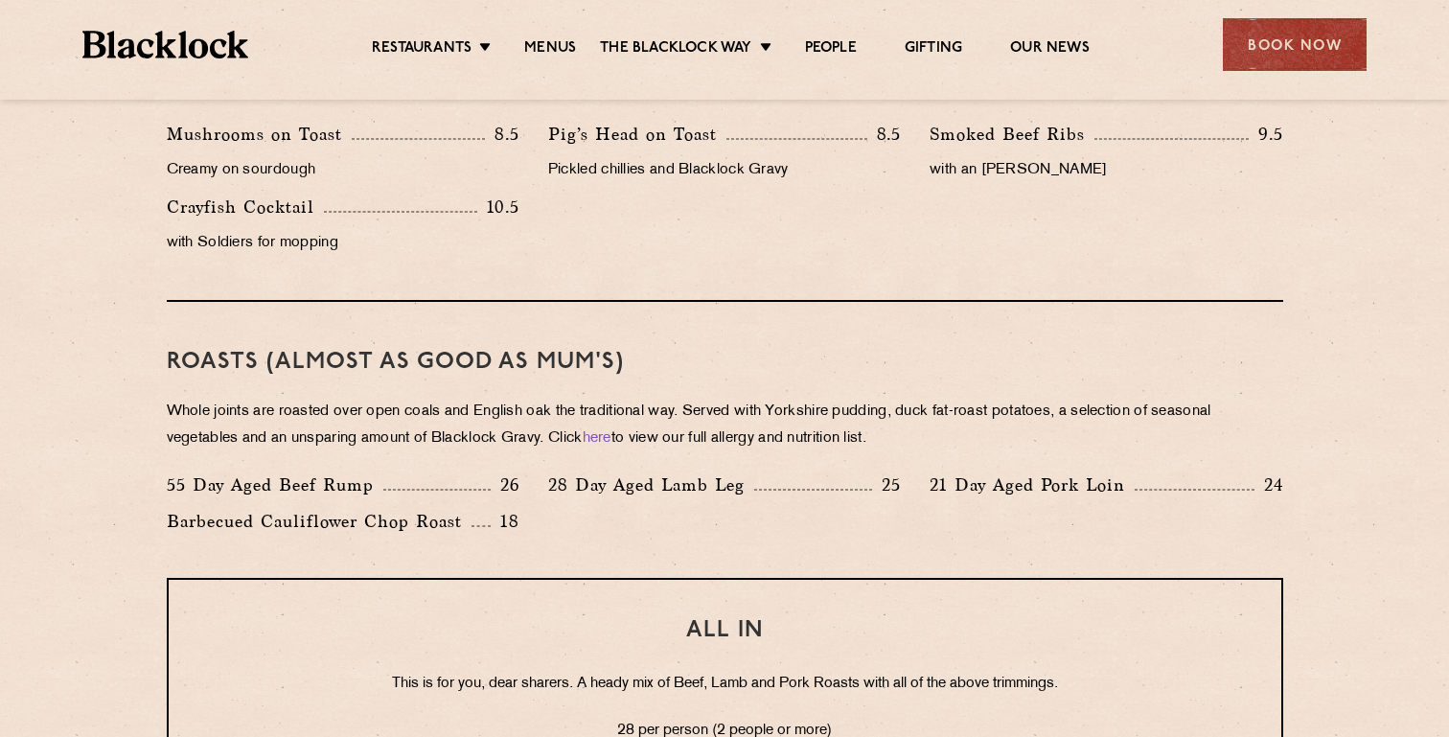
click at [863, 479] on div "28 Day Aged Lamb Leg 25" at bounding box center [724, 484] width 353 height 27
click at [849, 471] on div "28 Day Aged Lamb Leg 25" at bounding box center [724, 484] width 353 height 27
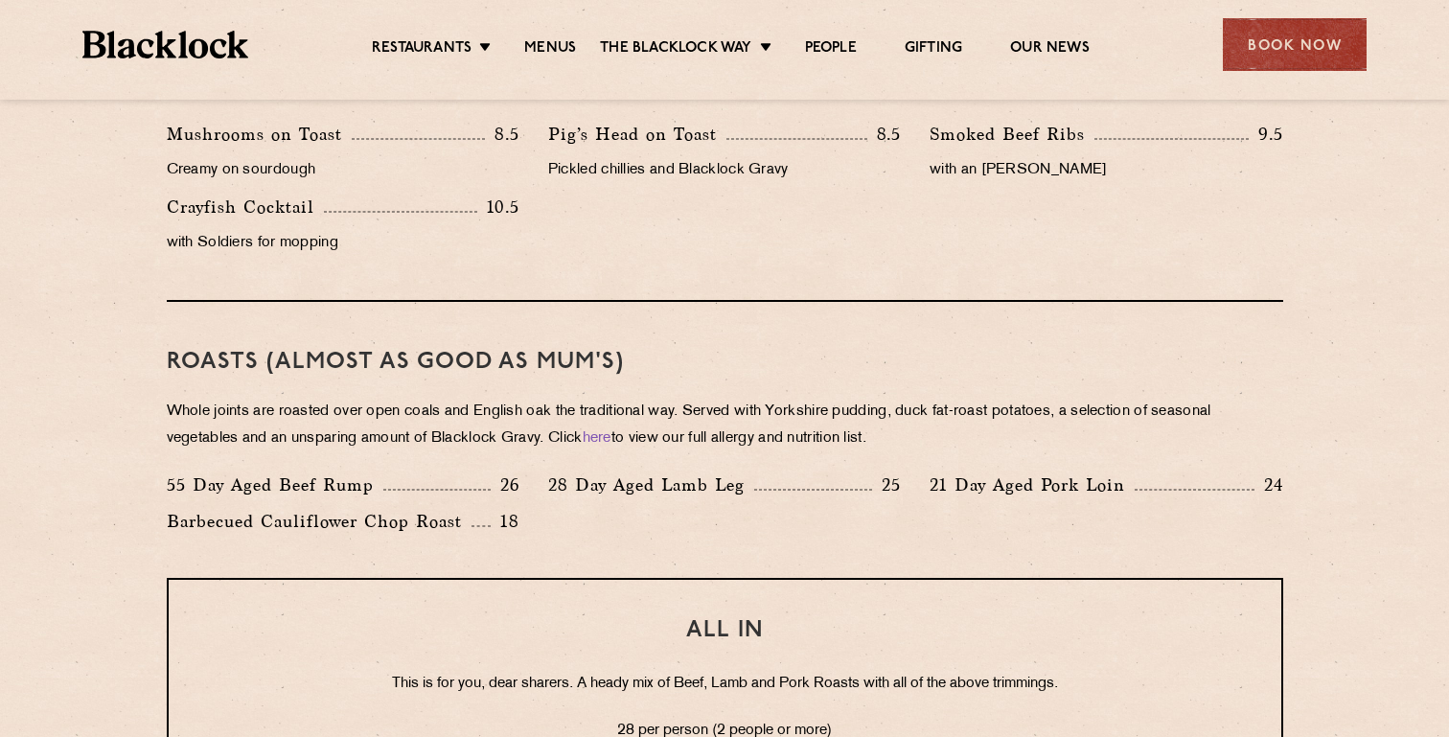
click at [797, 486] on div "28 Day Aged Lamb Leg 25" at bounding box center [724, 484] width 353 height 27
click at [676, 495] on p "28 Day Aged Lamb Leg" at bounding box center [651, 484] width 206 height 27
